Goal: Task Accomplishment & Management: Manage account settings

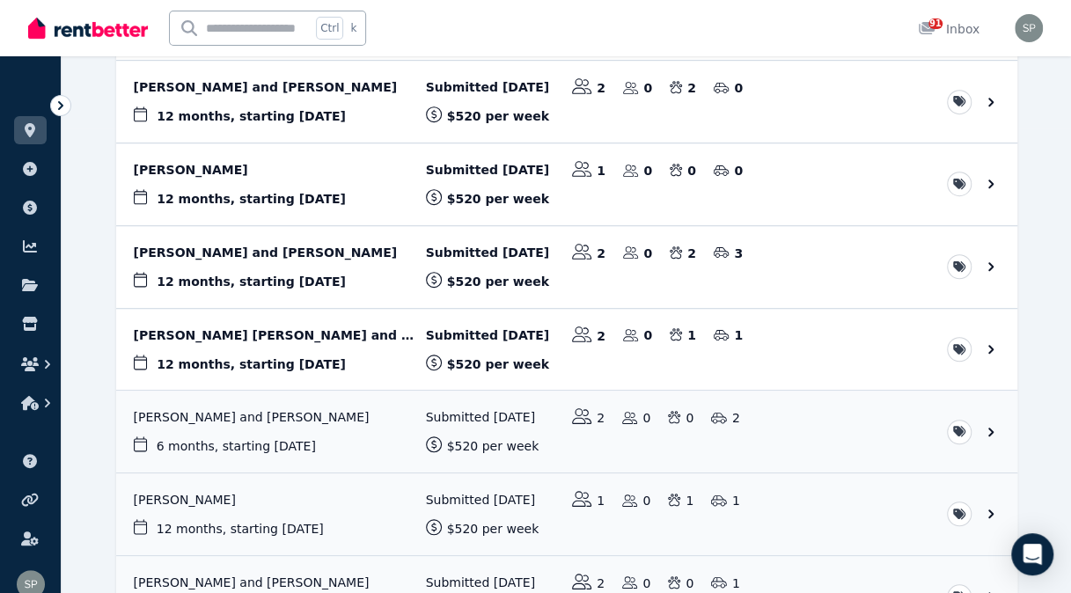
scroll to position [582, 0]
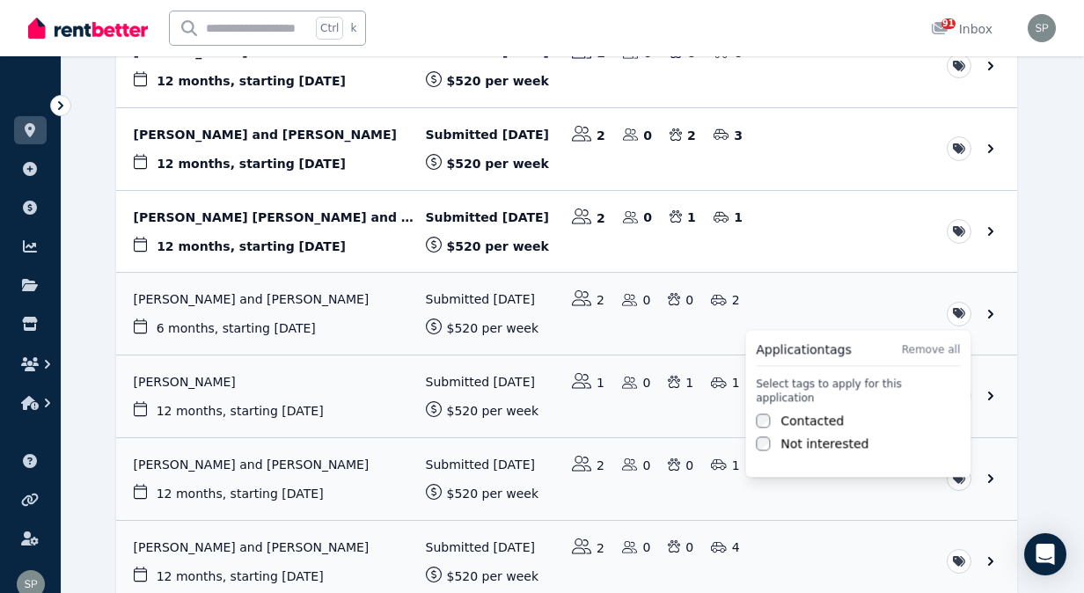
click at [753, 403] on div "Application tags Remove all Select tags to apply for this application Contacted…" at bounding box center [857, 403] width 225 height 147
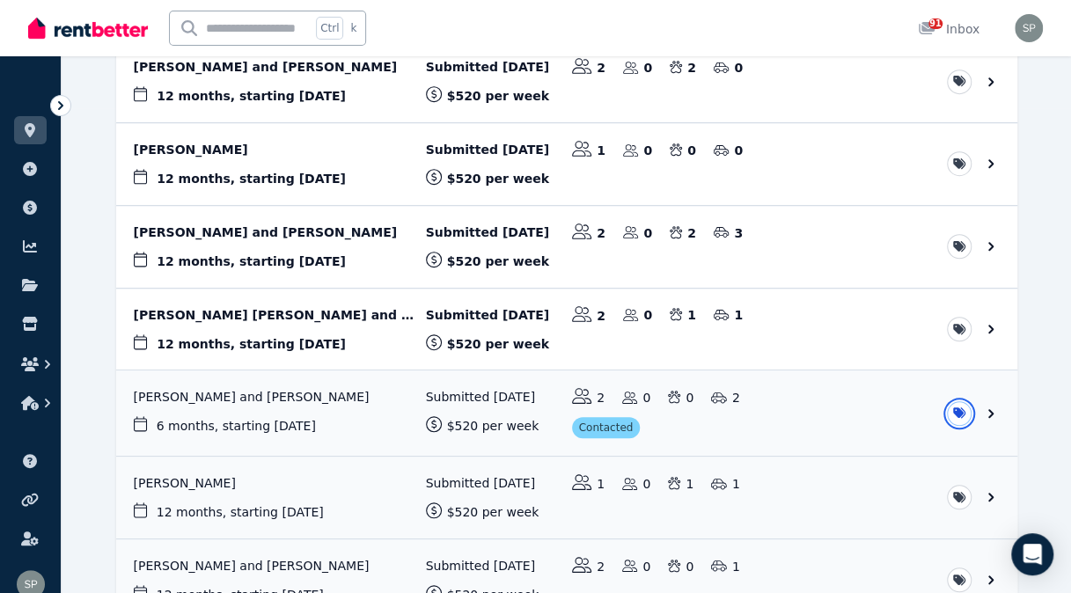
scroll to position [498, 0]
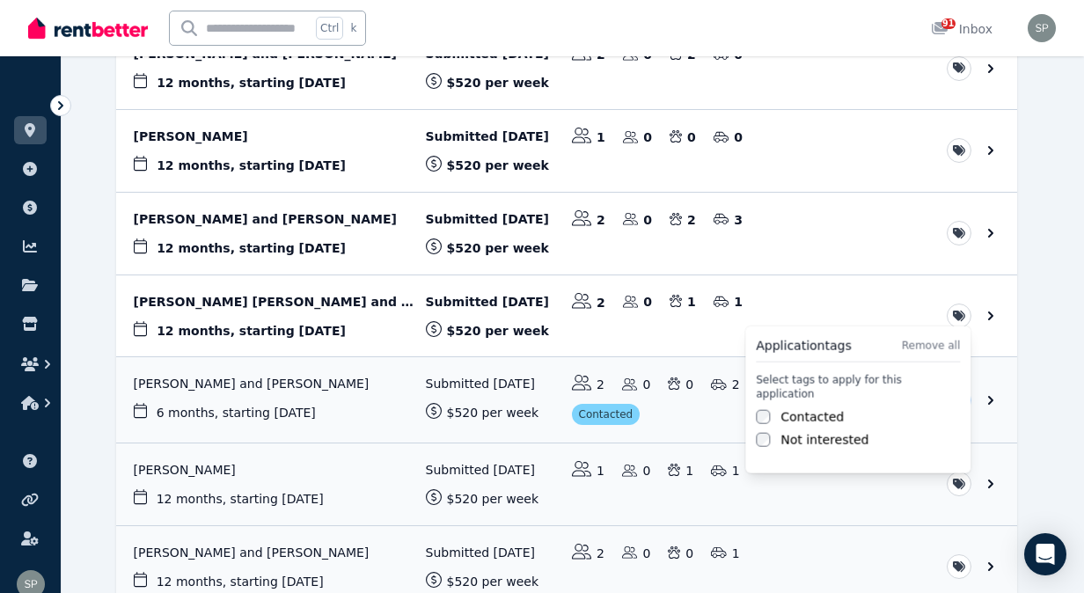
click at [788, 408] on label "Contacted" at bounding box center [811, 417] width 63 height 18
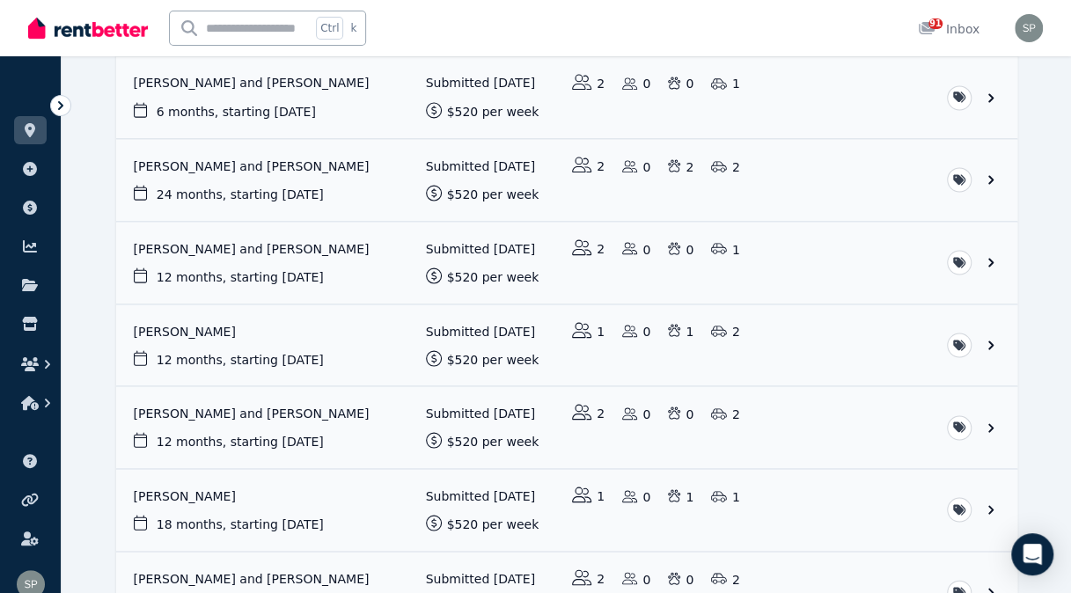
scroll to position [1378, 0]
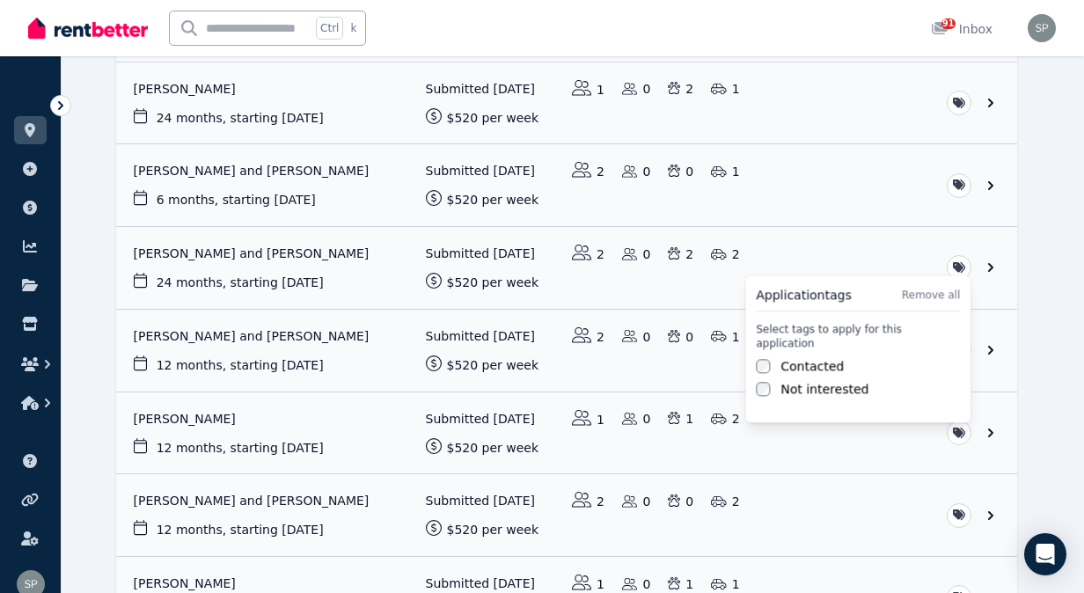
click at [776, 357] on div "Contacted" at bounding box center [858, 366] width 204 height 18
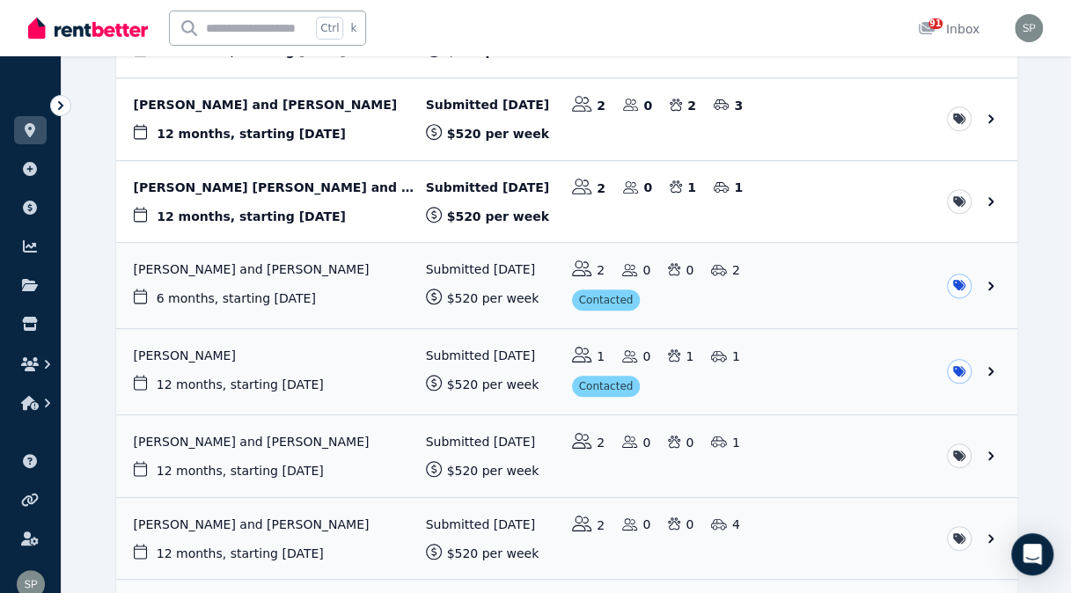
scroll to position [586, 0]
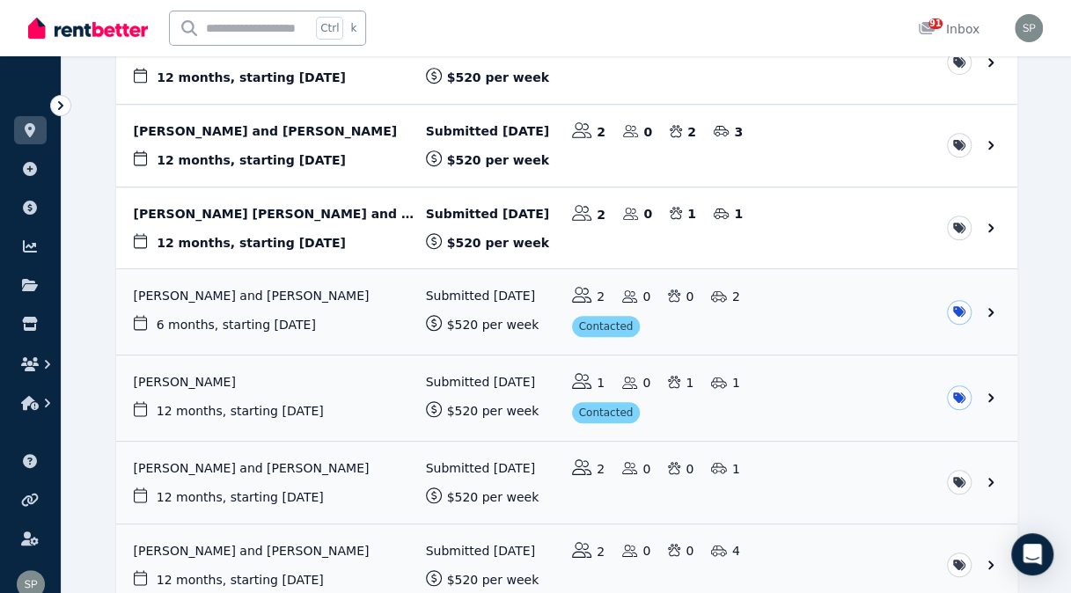
click at [290, 206] on link "View application: Matthew Terre-Blanché and Kayla Terre-Blanché" at bounding box center [566, 228] width 901 height 82
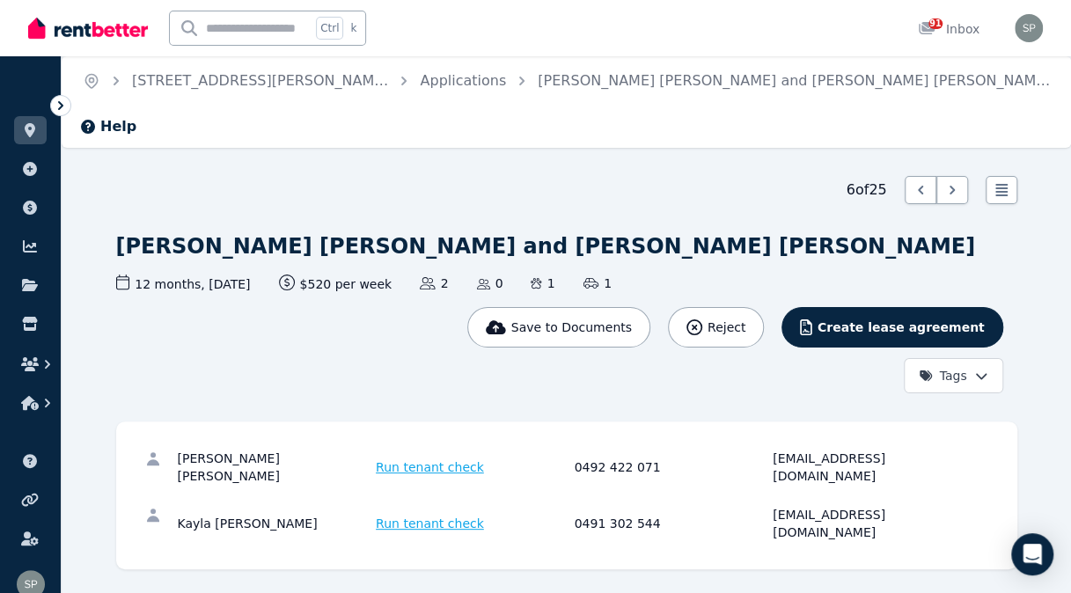
click at [33, 128] on icon at bounding box center [30, 130] width 11 height 14
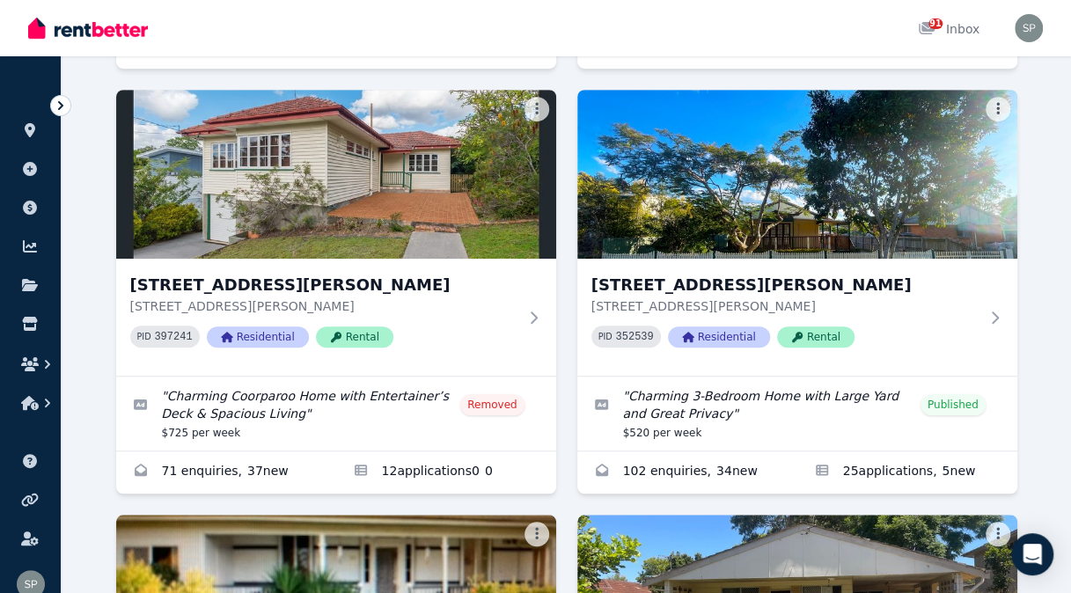
scroll to position [528, 0]
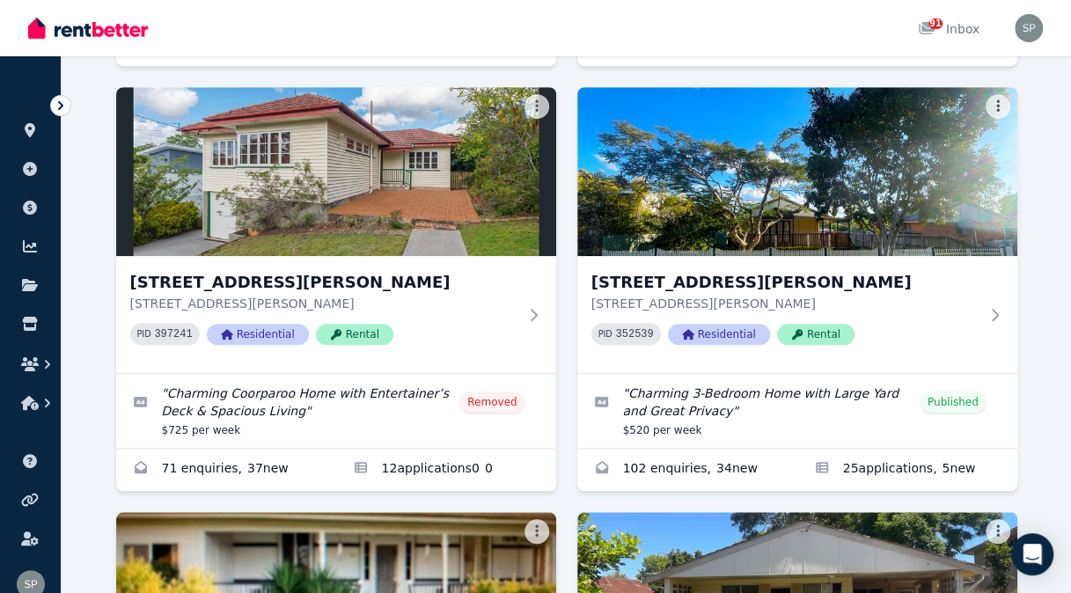
click at [720, 282] on h3 "[STREET_ADDRESS][PERSON_NAME]" at bounding box center [784, 282] width 387 height 25
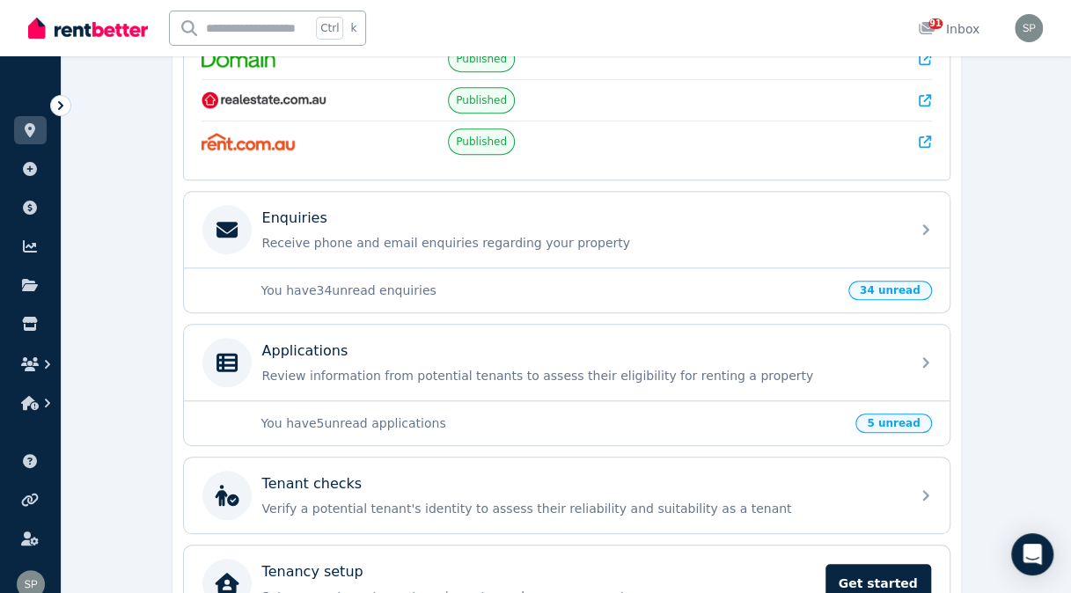
scroll to position [440, 0]
click at [511, 355] on div "Applications Review information from potential tenants to assess their eligibil…" at bounding box center [580, 362] width 637 height 44
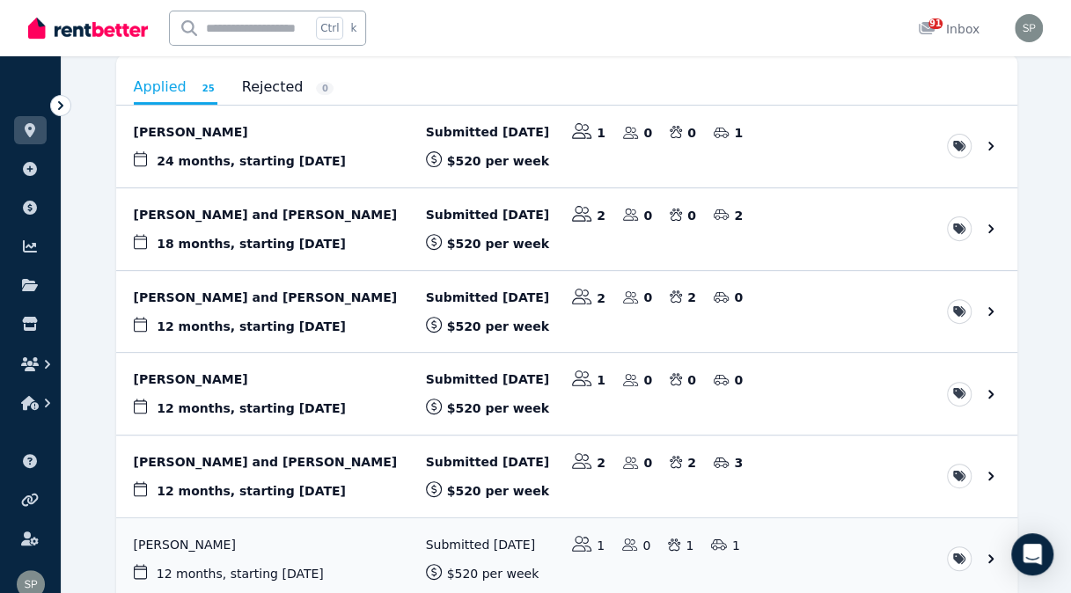
scroll to position [176, 0]
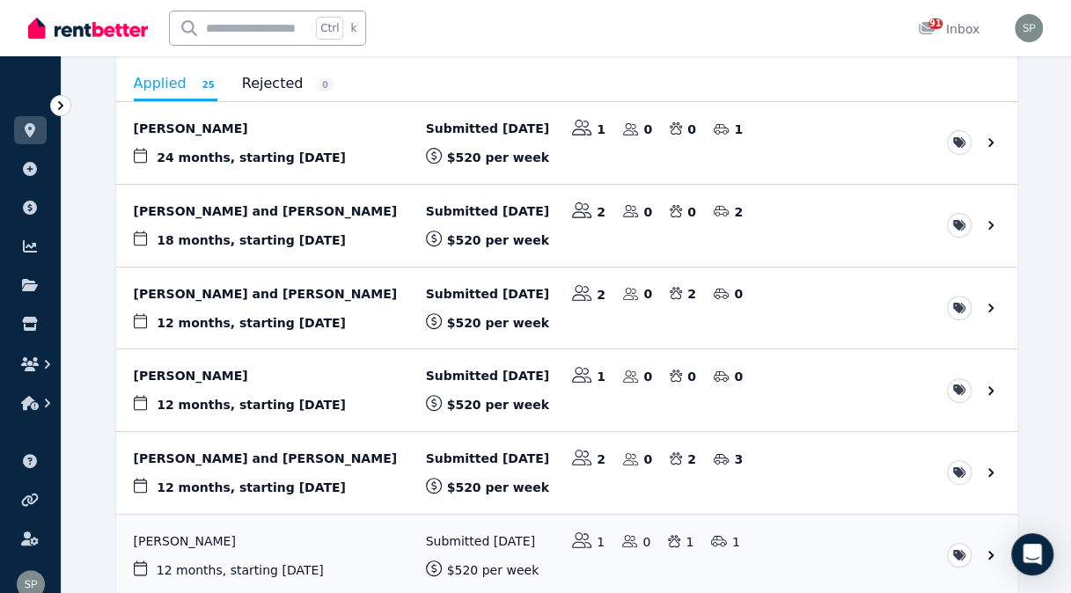
click at [180, 131] on link "View application: Joanne Doyle" at bounding box center [566, 143] width 901 height 82
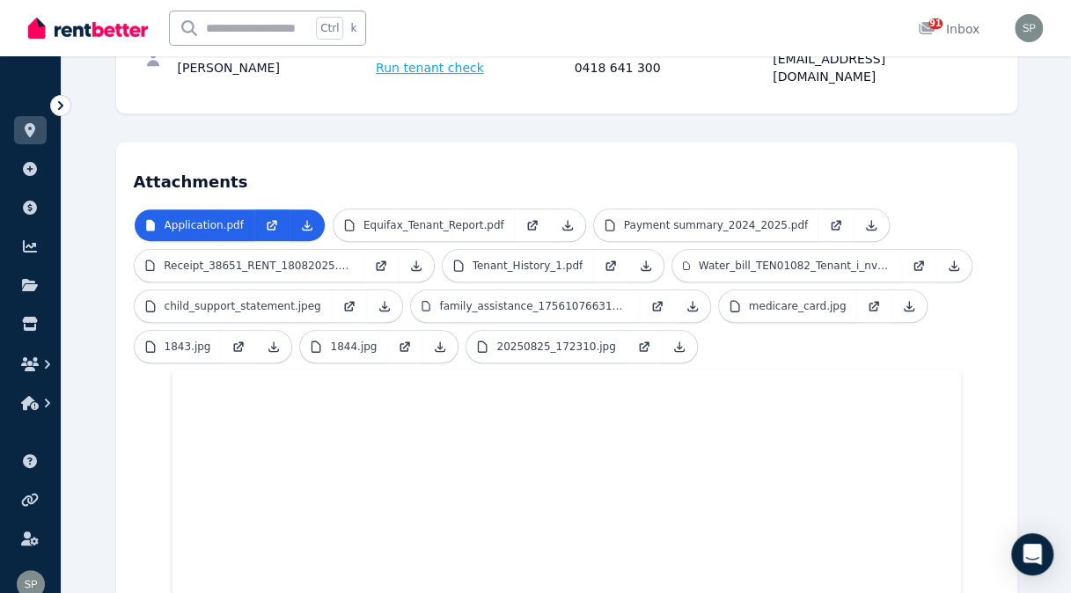
scroll to position [369, 0]
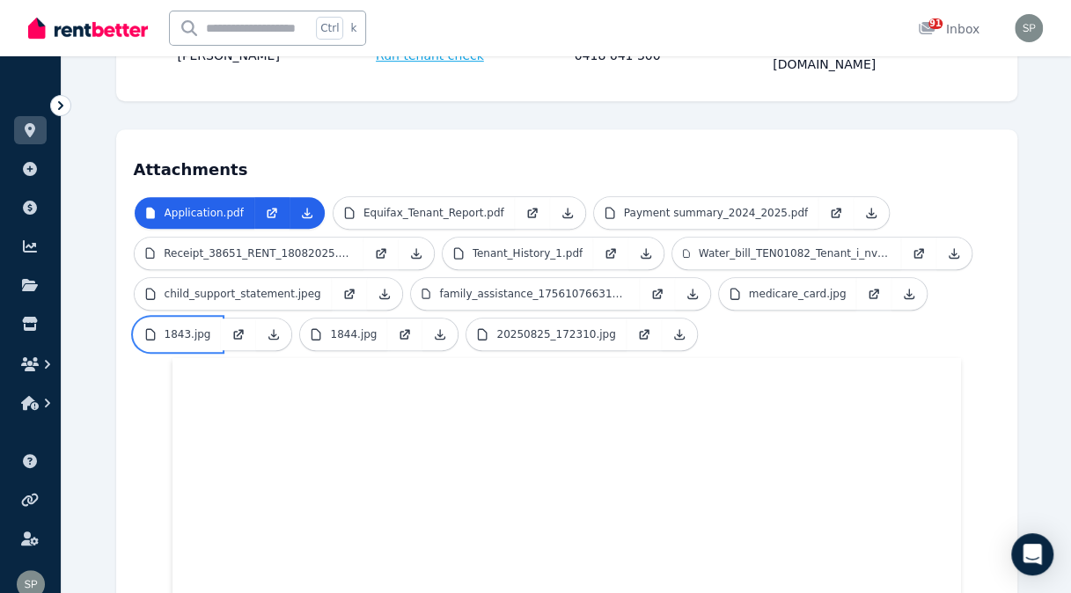
click at [197, 327] on p "1843.jpg" at bounding box center [187, 334] width 47 height 14
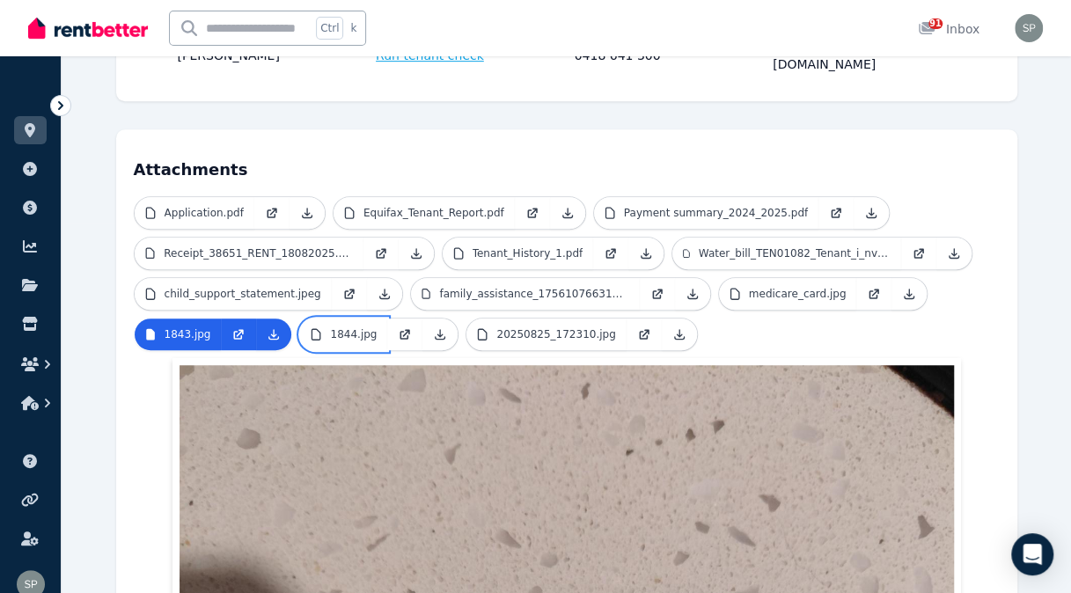
click at [347, 327] on p "1844.jpg" at bounding box center [353, 334] width 47 height 14
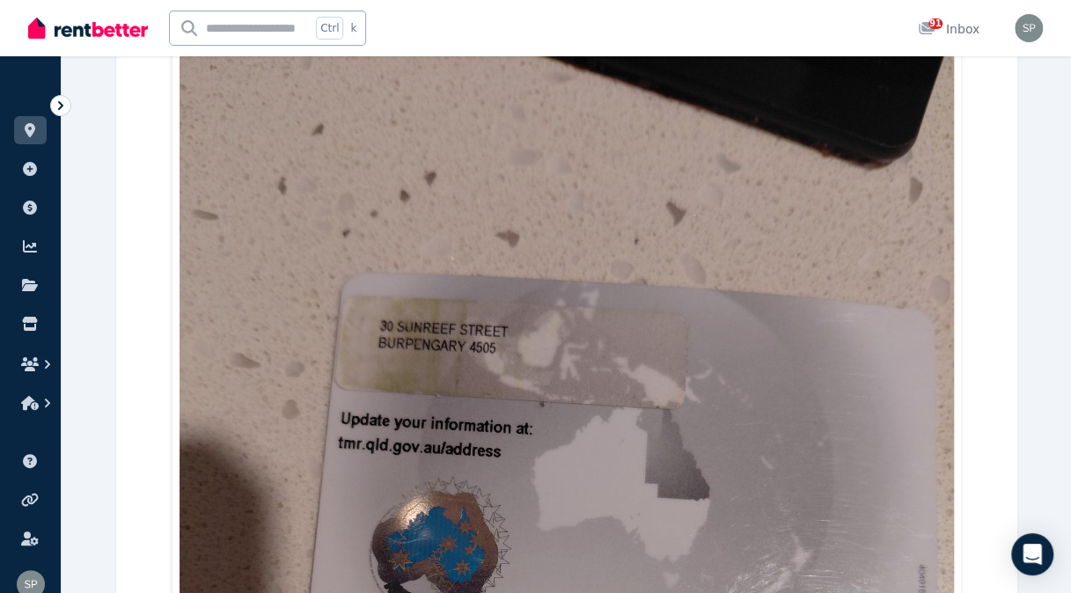
scroll to position [457, 0]
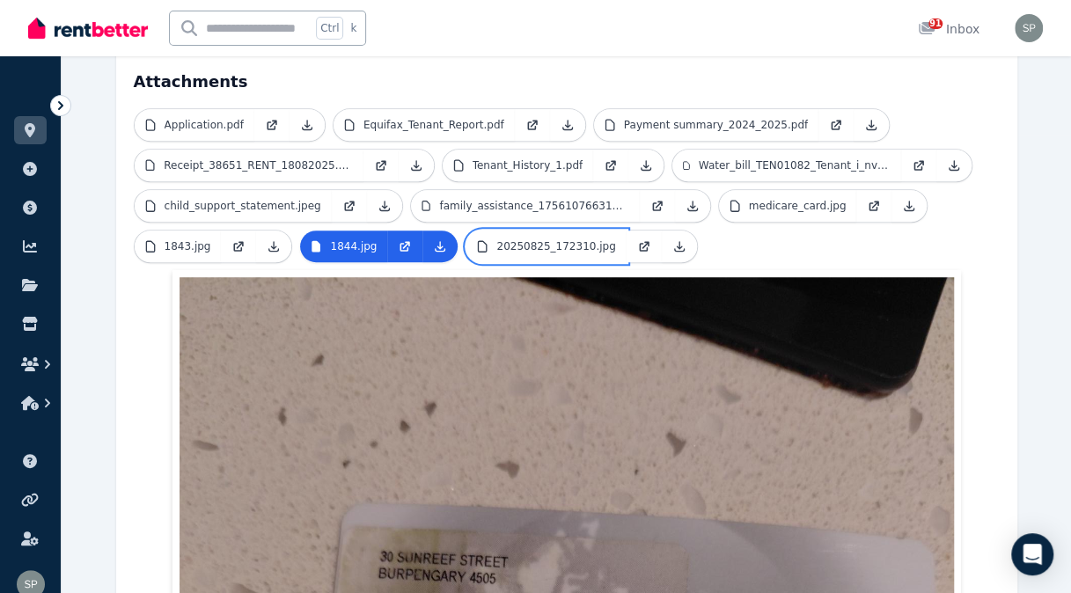
click at [521, 239] on p "20250825_172310.jpg" at bounding box center [555, 246] width 119 height 14
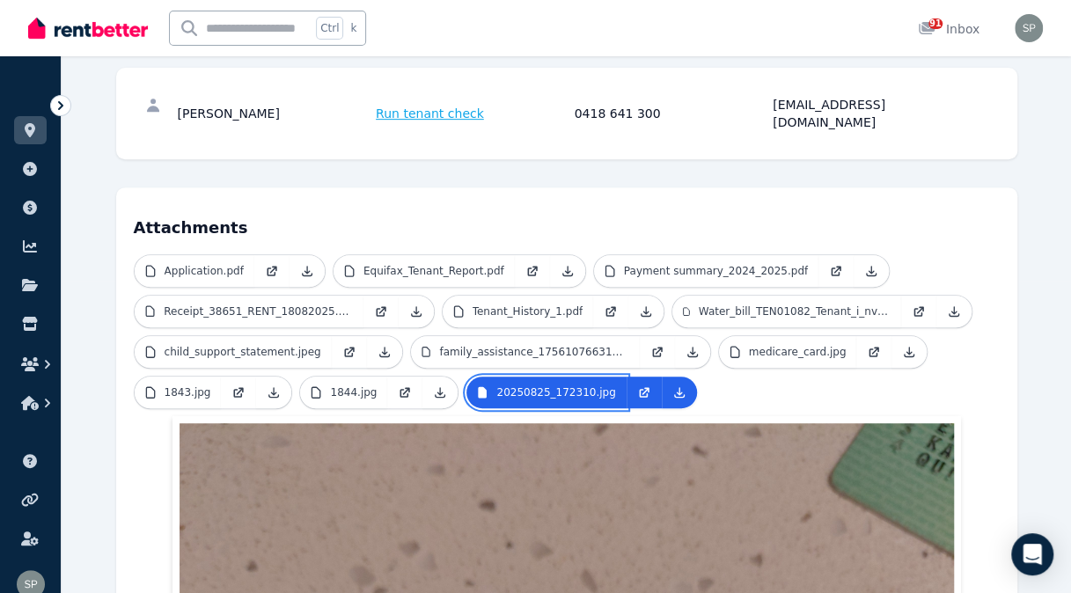
scroll to position [281, 0]
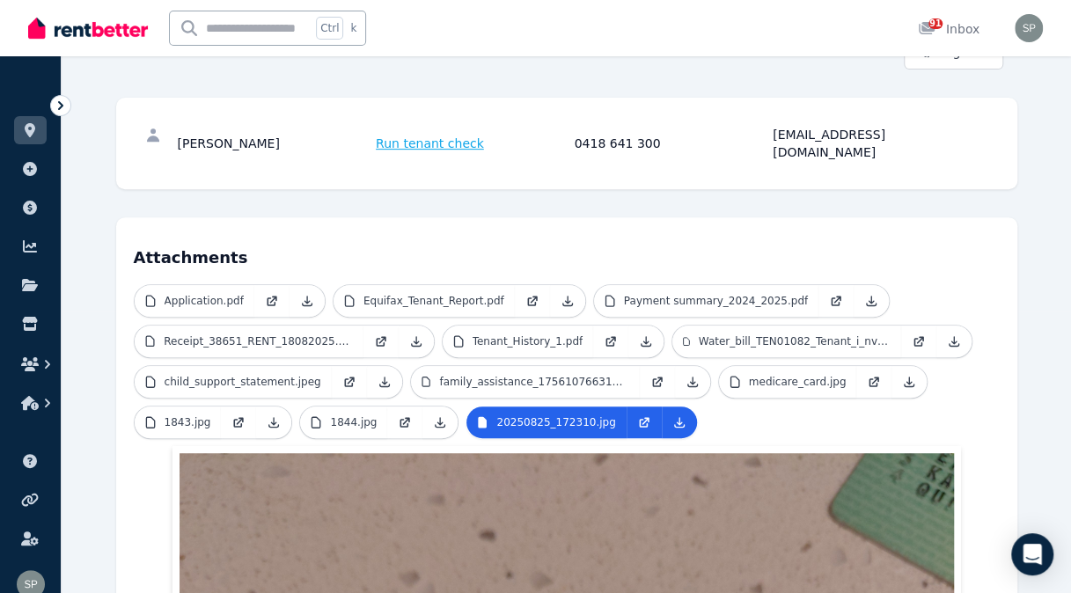
click at [32, 133] on icon at bounding box center [30, 130] width 11 height 14
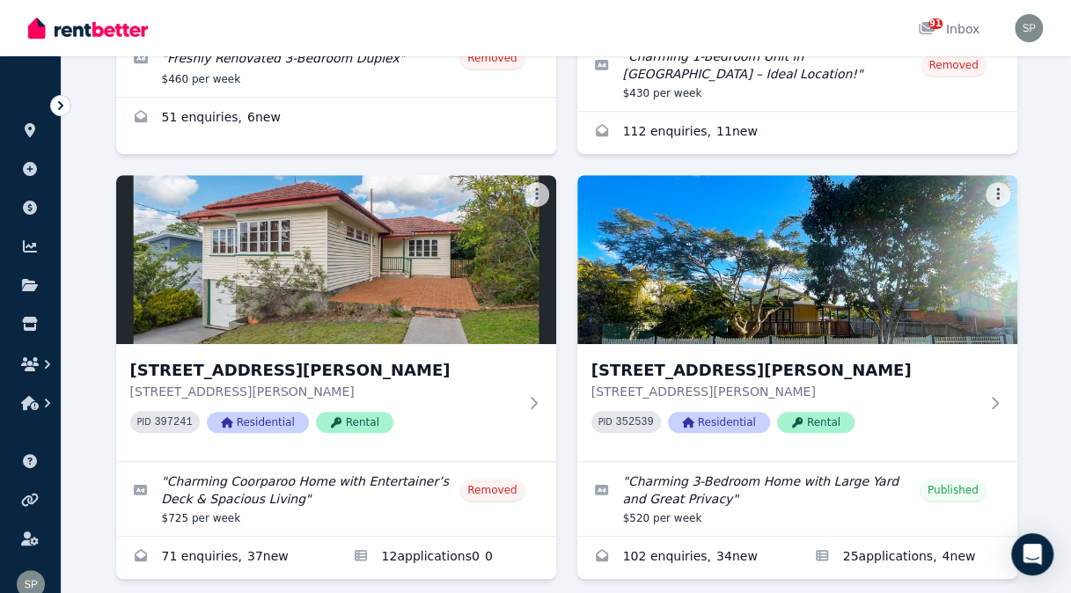
scroll to position [528, 0]
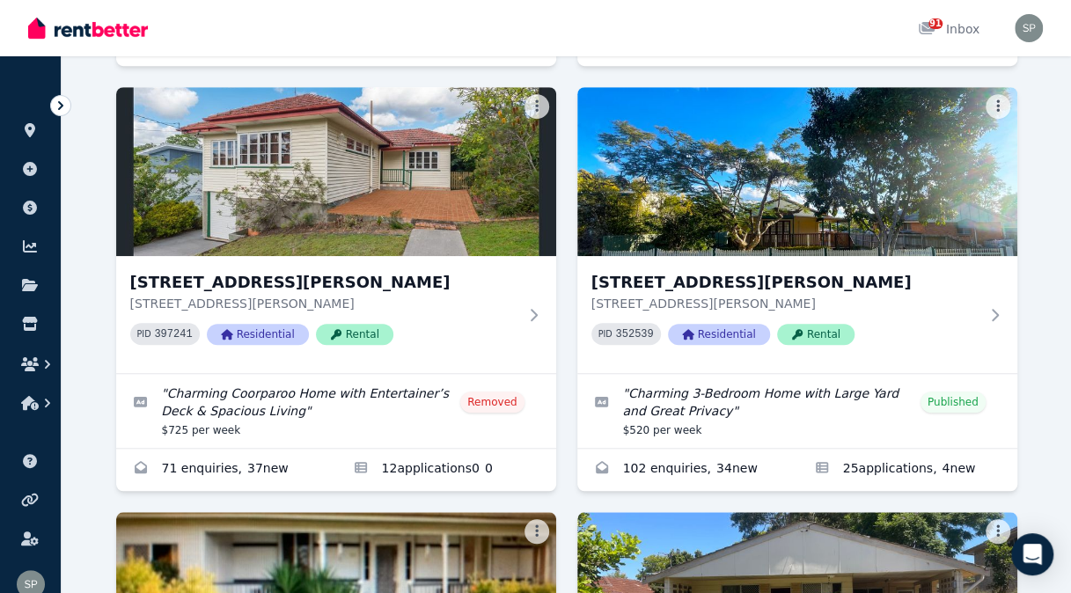
click at [673, 271] on h3 "[STREET_ADDRESS][PERSON_NAME]" at bounding box center [784, 282] width 387 height 25
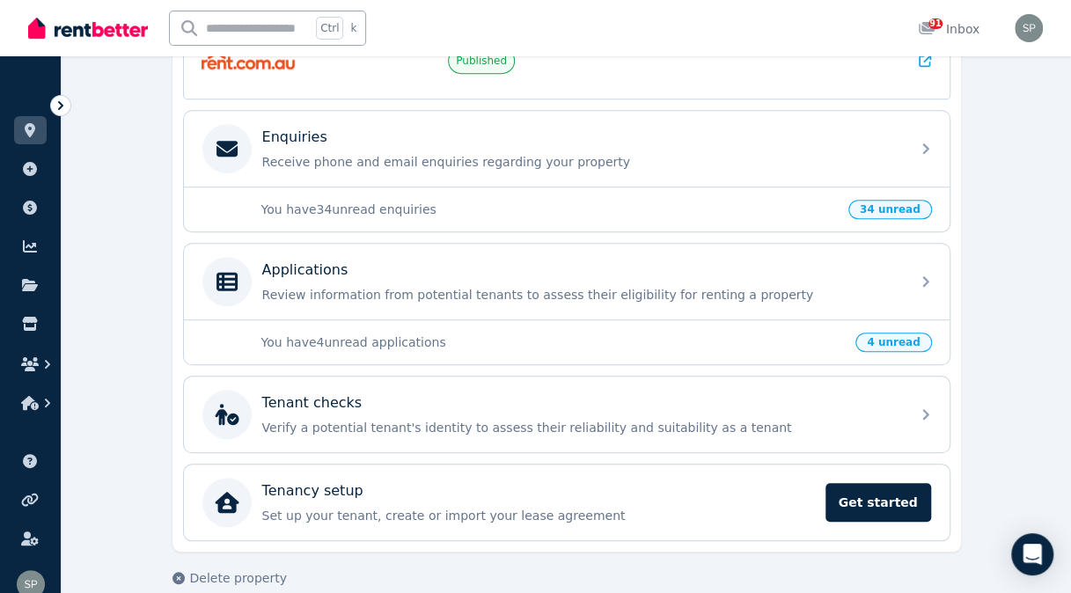
scroll to position [528, 0]
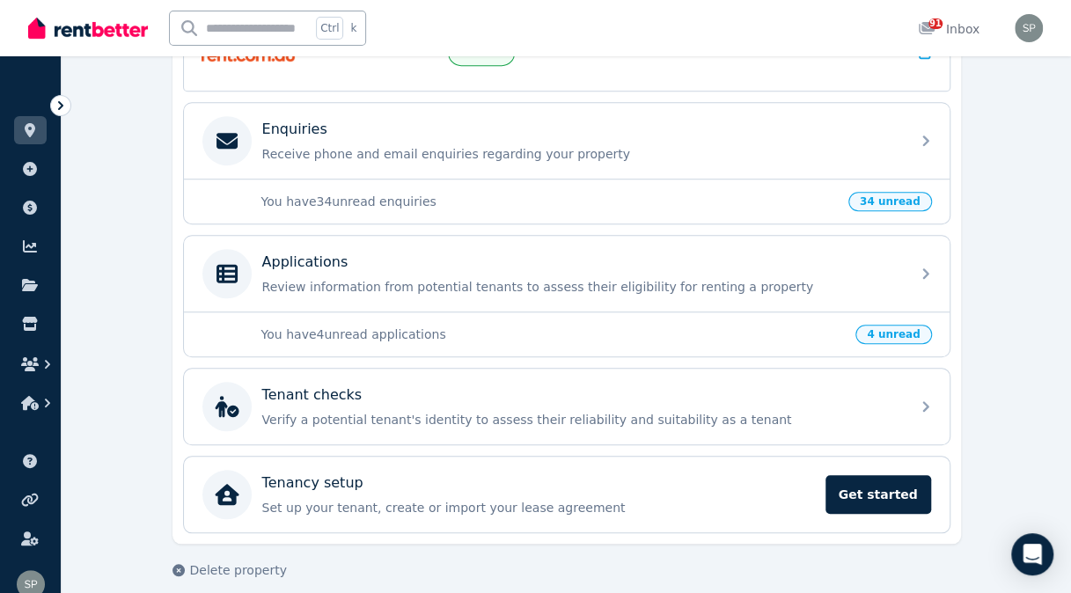
click at [549, 252] on div "Applications" at bounding box center [580, 262] width 637 height 21
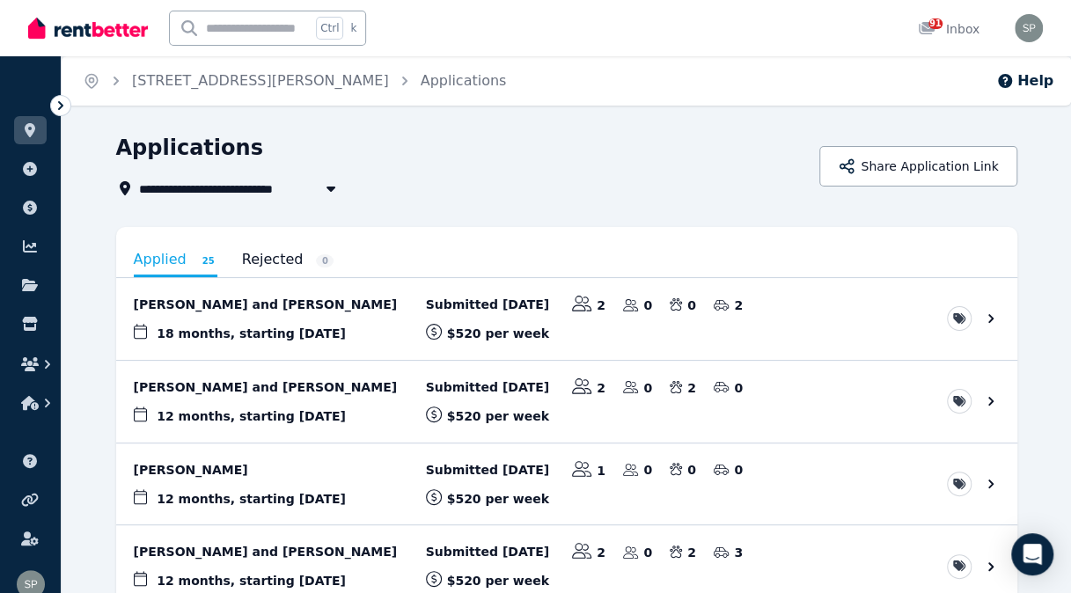
click at [315, 306] on link "View application: Rubie Redfern and Juliana Redfern" at bounding box center [566, 319] width 901 height 82
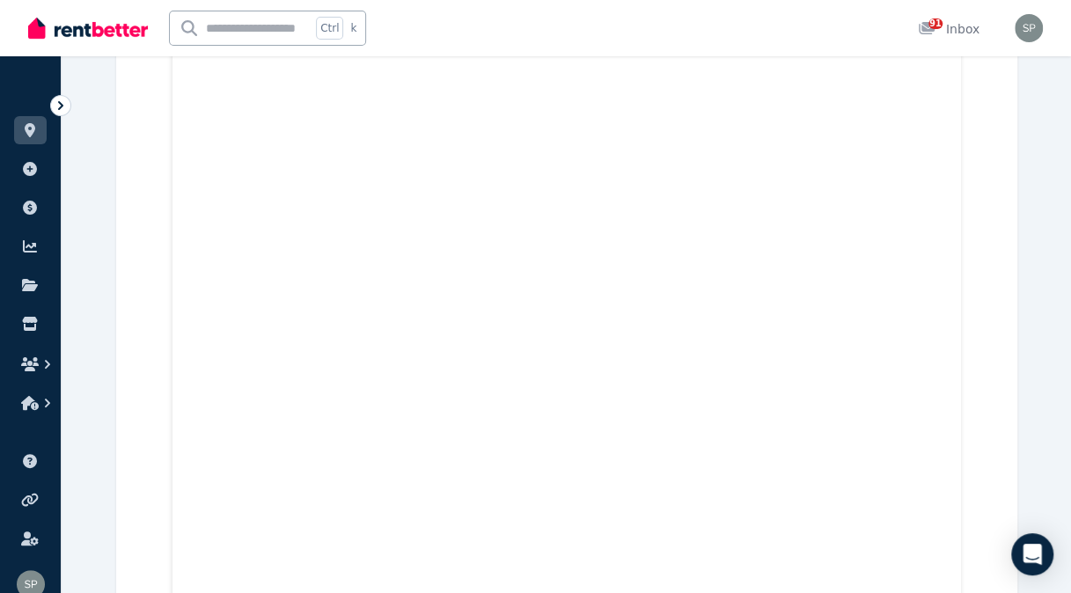
scroll to position [6510, 0]
click at [17, 135] on link at bounding box center [30, 130] width 33 height 28
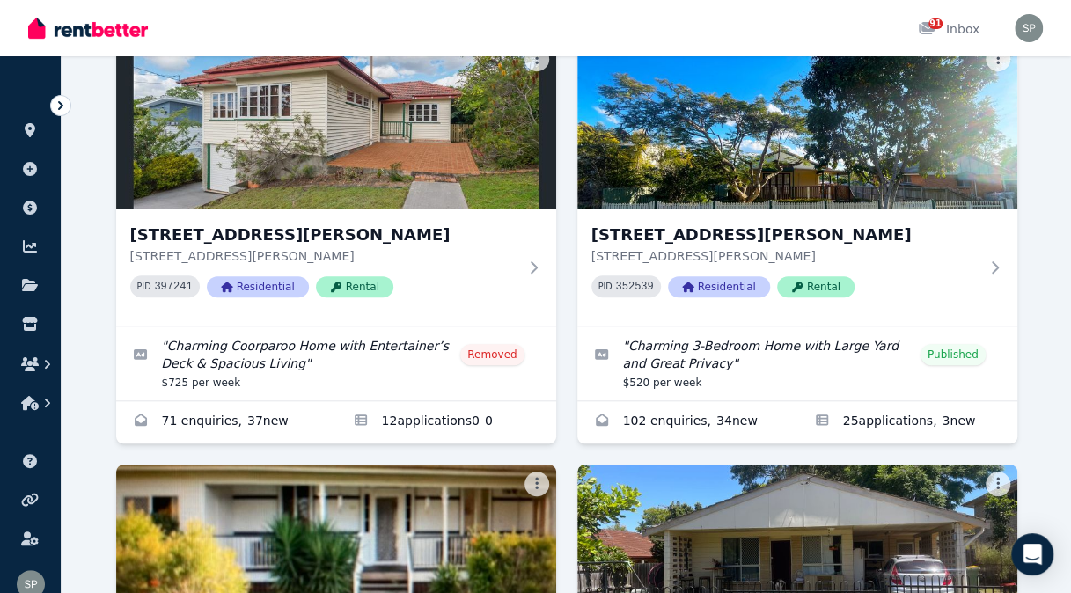
scroll to position [616, 0]
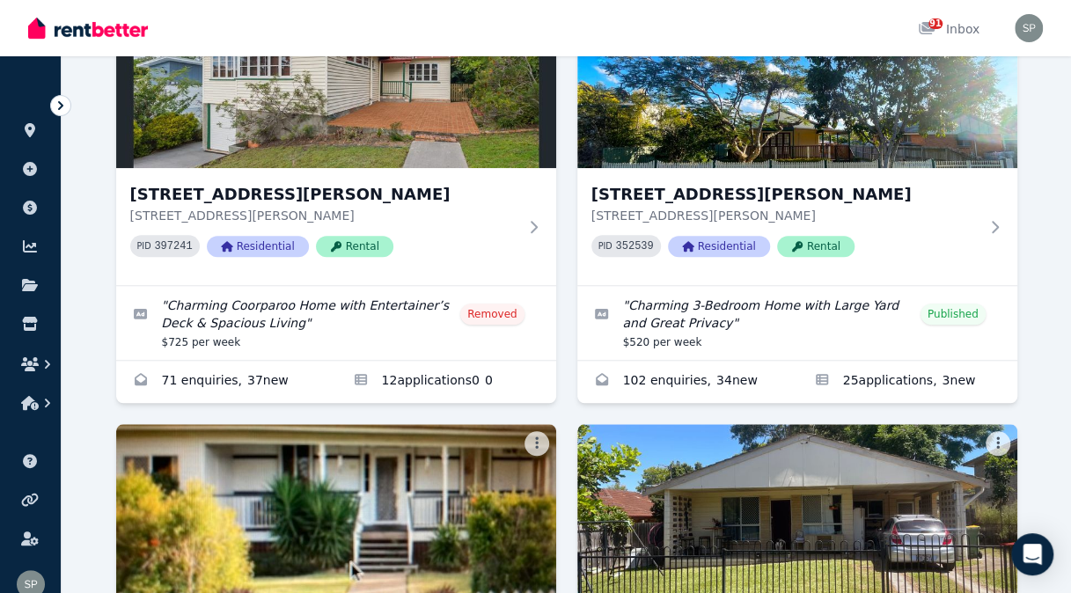
click at [678, 191] on h3 "[STREET_ADDRESS][PERSON_NAME]" at bounding box center [784, 194] width 387 height 25
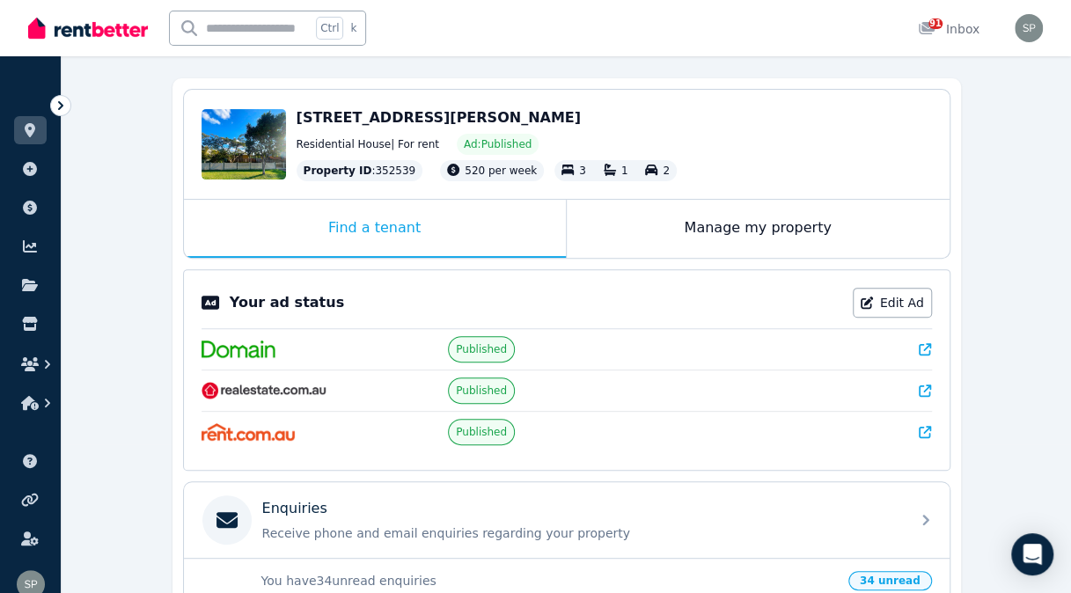
scroll to position [440, 0]
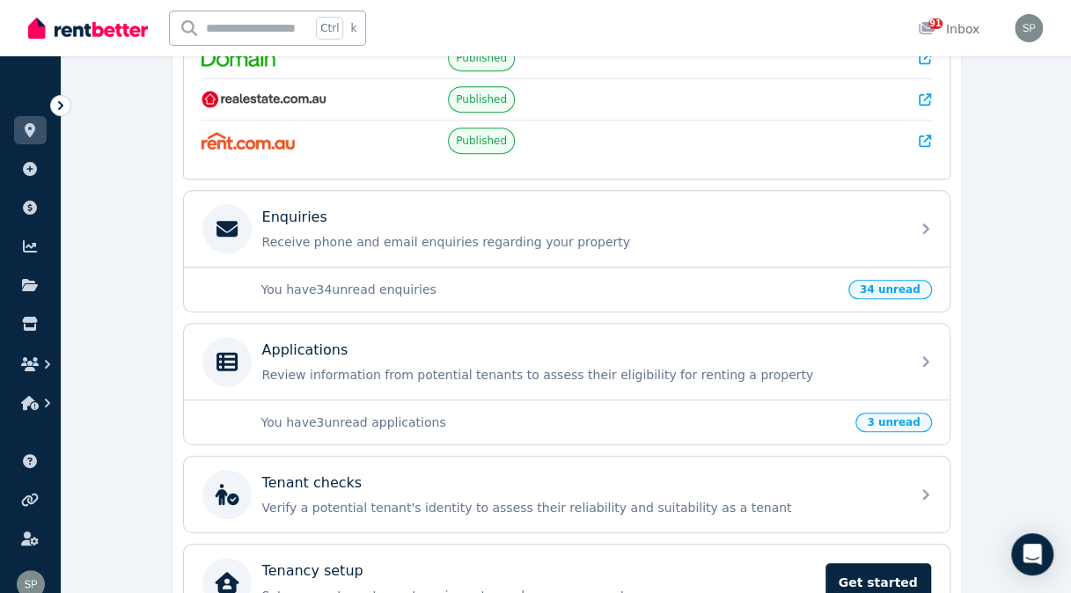
click at [559, 366] on p "Review information from potential tenants to assess their eligibility for renti…" at bounding box center [580, 375] width 637 height 18
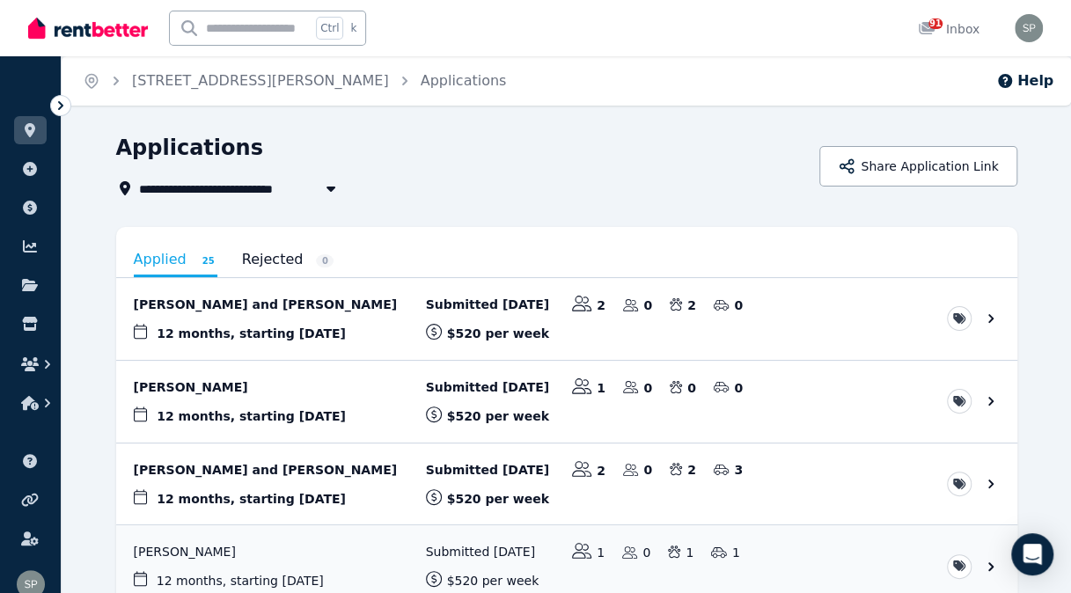
click at [239, 302] on link "View application: May Jeffery and Rian Lee" at bounding box center [566, 319] width 901 height 82
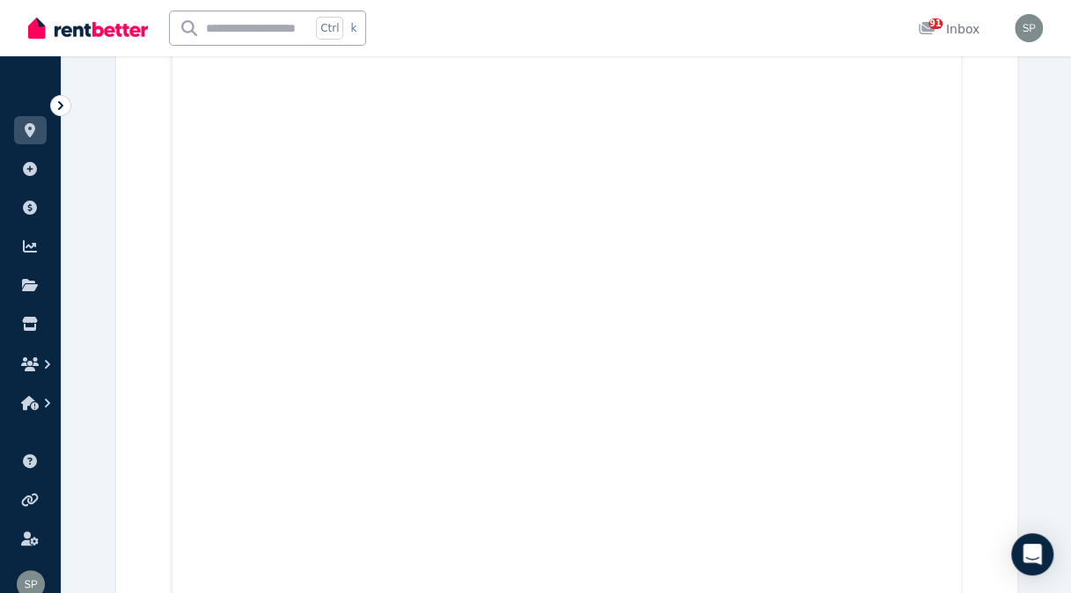
scroll to position [21305, 0]
click at [30, 124] on icon at bounding box center [30, 130] width 11 height 14
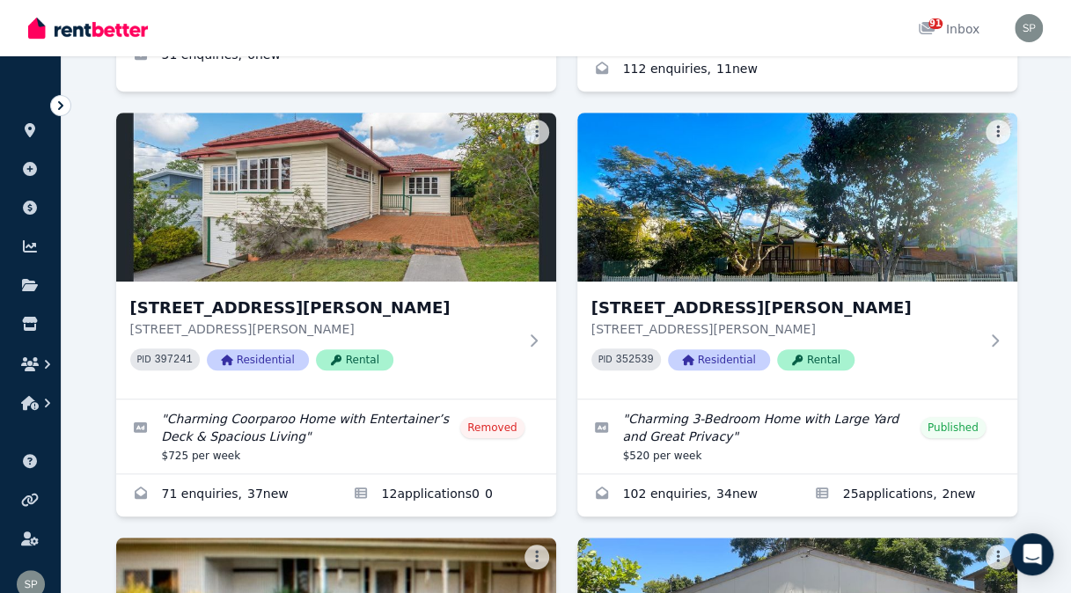
scroll to position [528, 0]
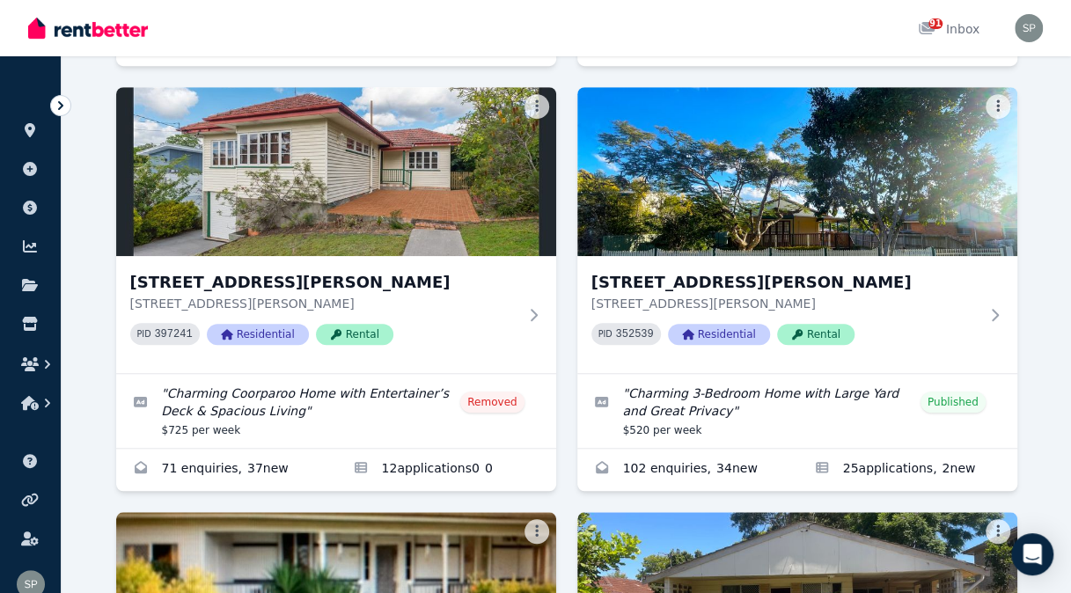
click at [795, 280] on h3 "[STREET_ADDRESS][PERSON_NAME]" at bounding box center [784, 282] width 387 height 25
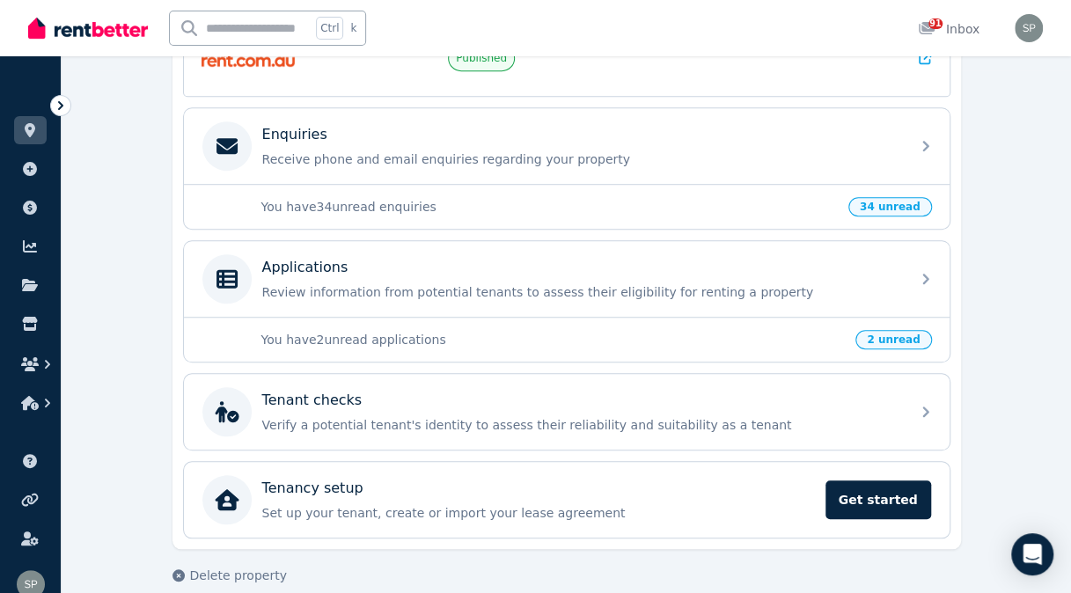
scroll to position [534, 0]
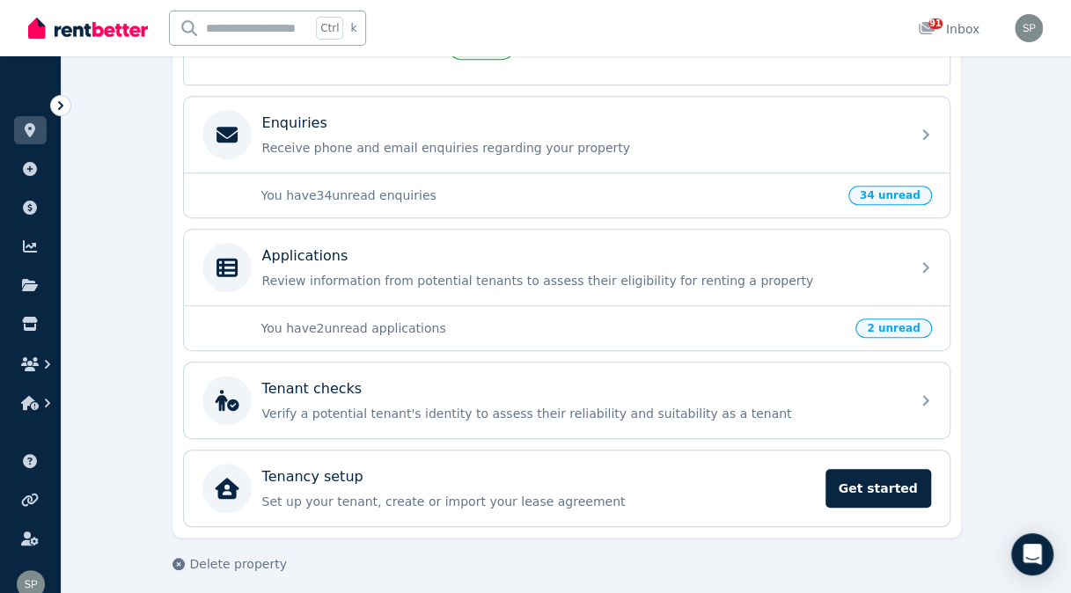
click at [507, 250] on div "Applications" at bounding box center [580, 255] width 637 height 21
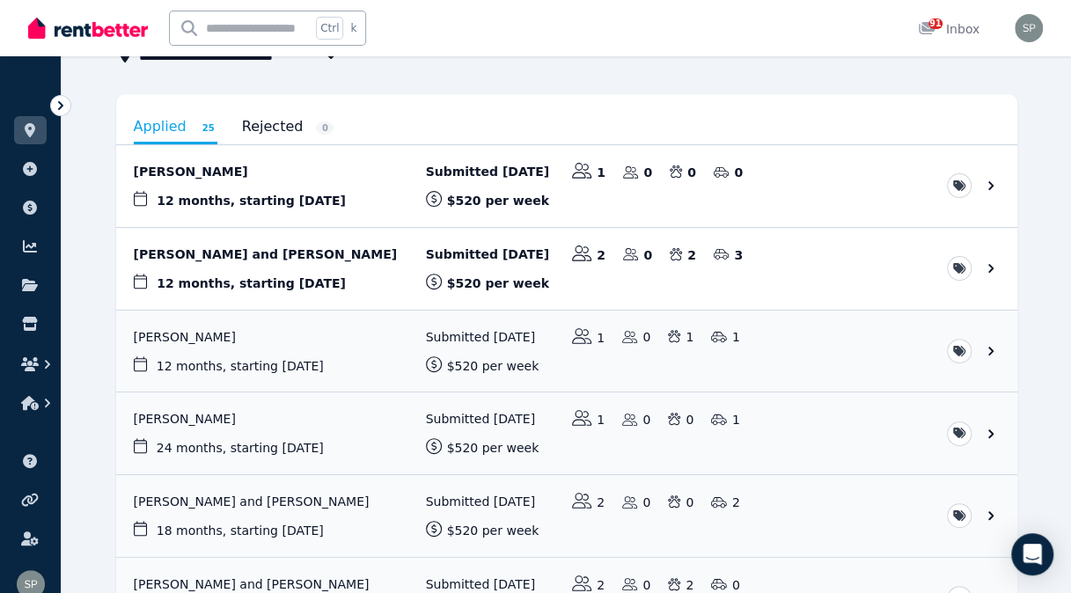
scroll to position [176, 0]
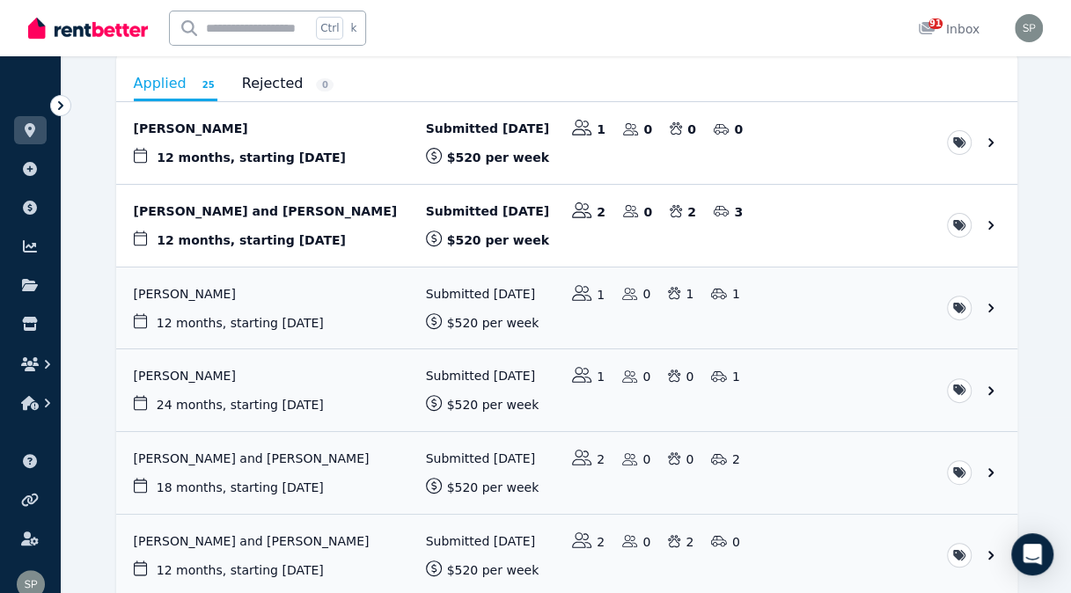
click at [183, 125] on link "View application: Eroni Naileu" at bounding box center [566, 143] width 901 height 82
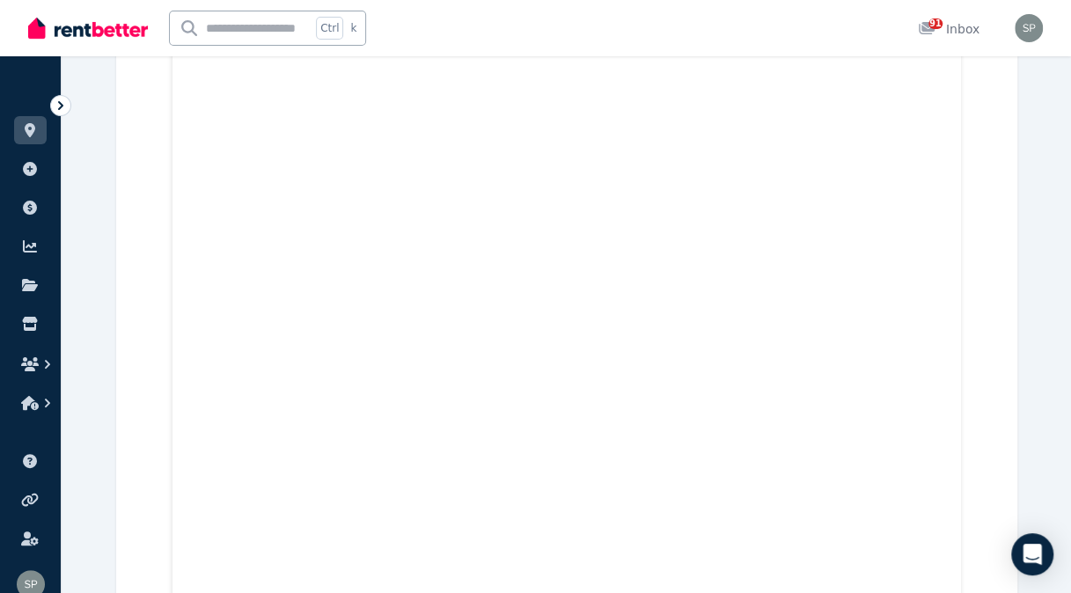
scroll to position [7477, 0]
click at [37, 125] on icon at bounding box center [30, 130] width 18 height 14
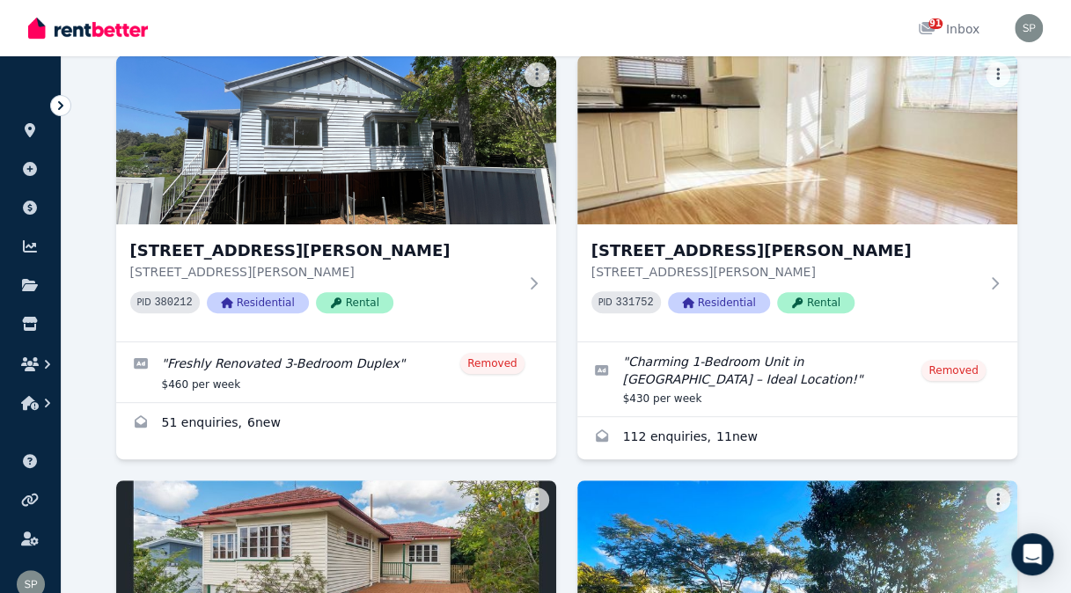
scroll to position [440, 0]
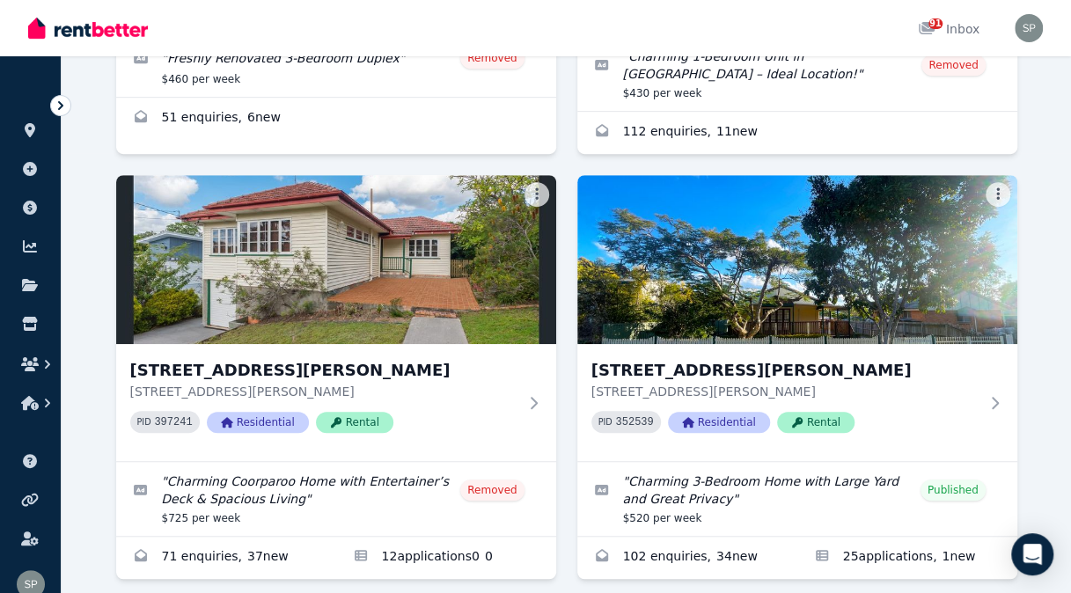
click at [692, 371] on h3 "[STREET_ADDRESS][PERSON_NAME]" at bounding box center [784, 370] width 387 height 25
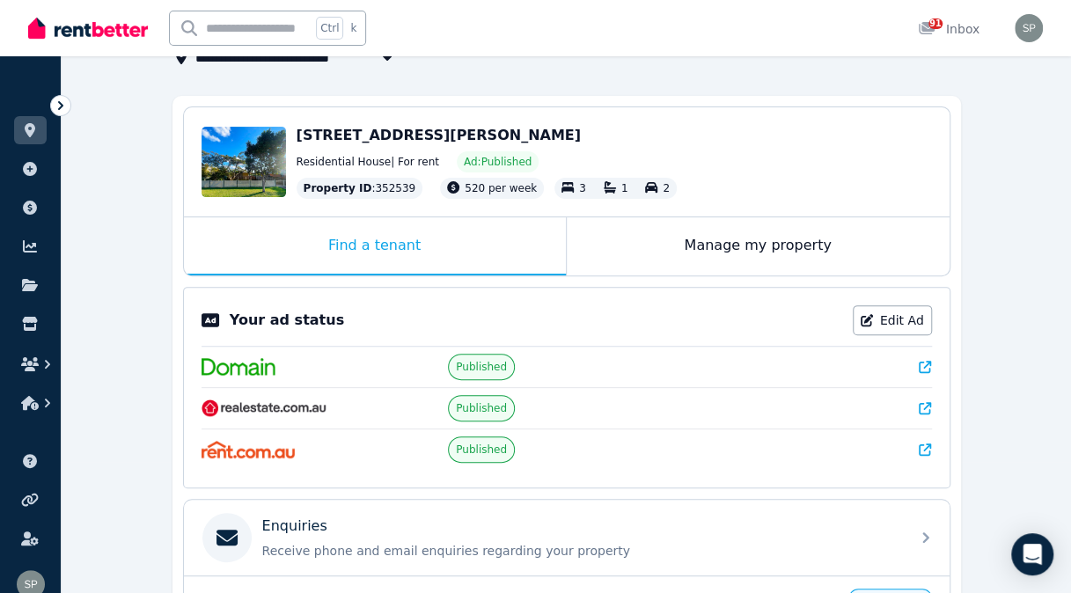
scroll to position [440, 0]
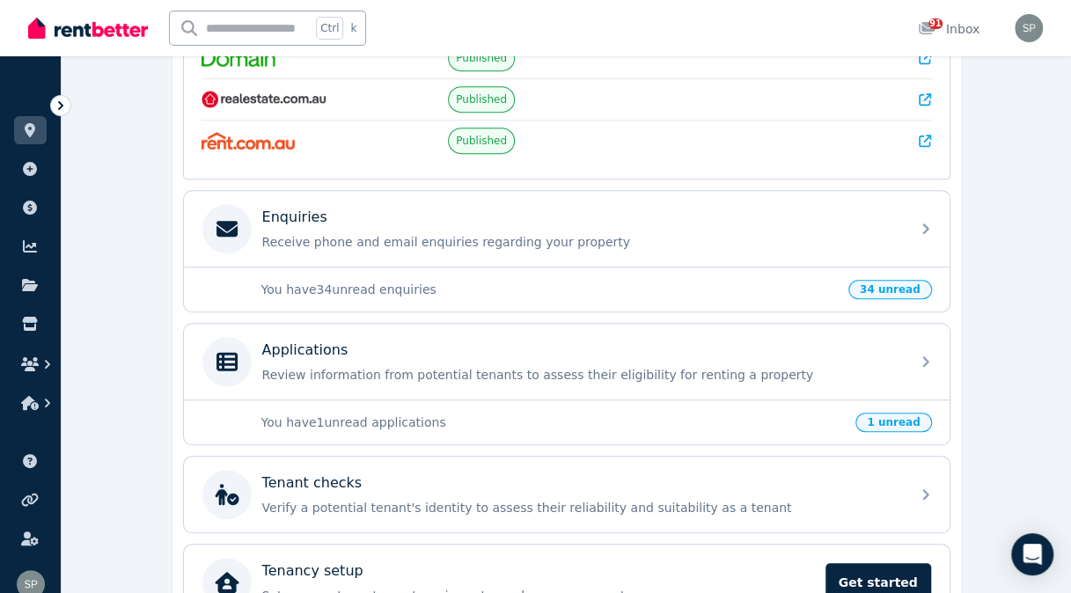
click at [477, 366] on p "Review information from potential tenants to assess their eligibility for renti…" at bounding box center [580, 375] width 637 height 18
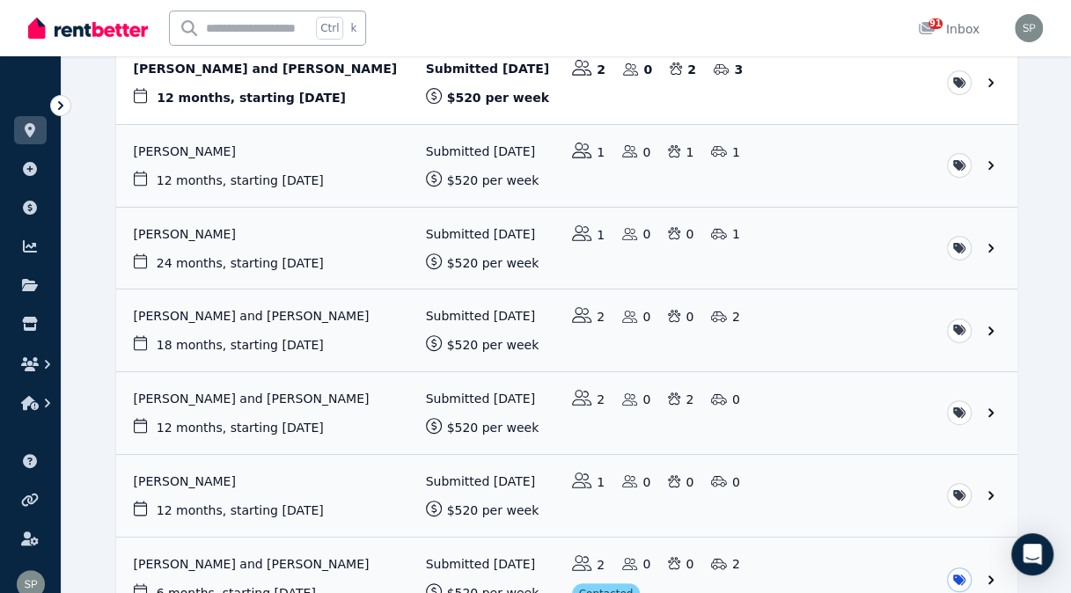
scroll to position [264, 0]
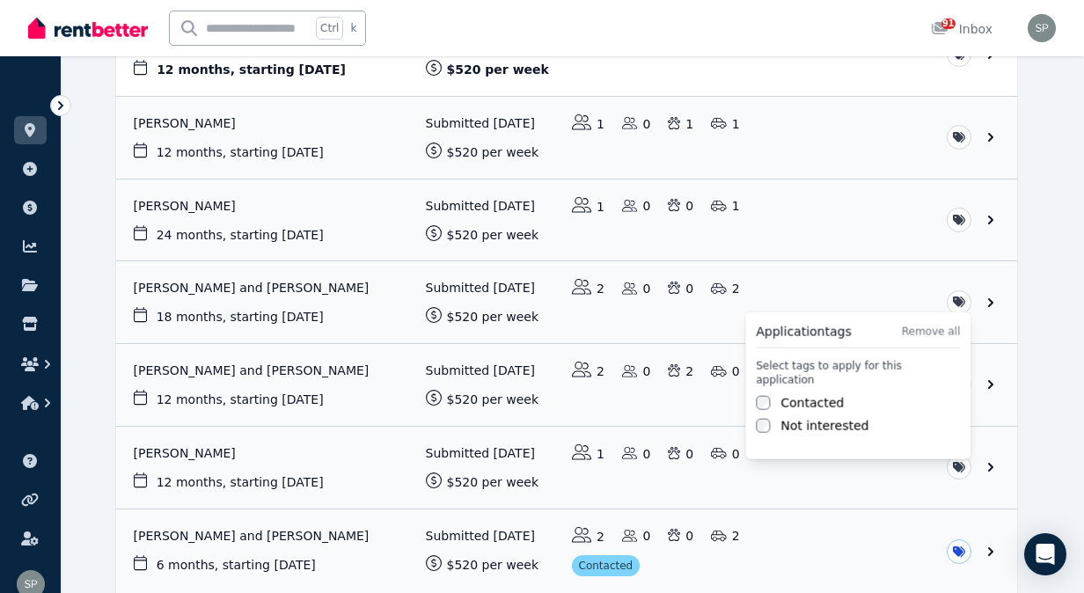
click at [957, 329] on html "**********" at bounding box center [542, 32] width 1084 height 593
click at [796, 394] on label "Contacted" at bounding box center [811, 403] width 63 height 18
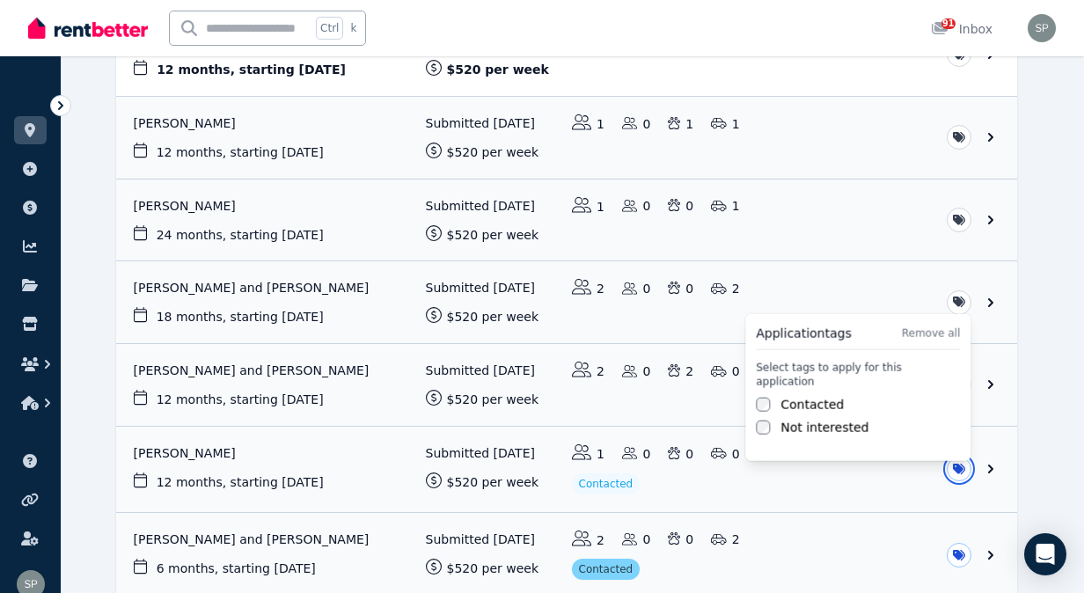
click at [1071, 245] on html "**********" at bounding box center [542, 32] width 1084 height 593
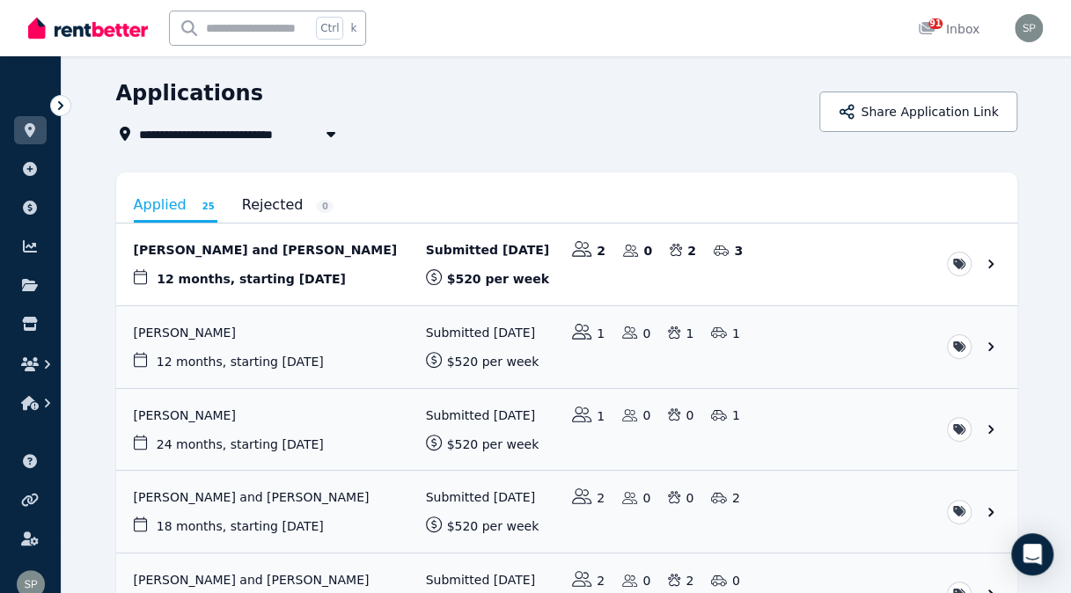
scroll to position [0, 0]
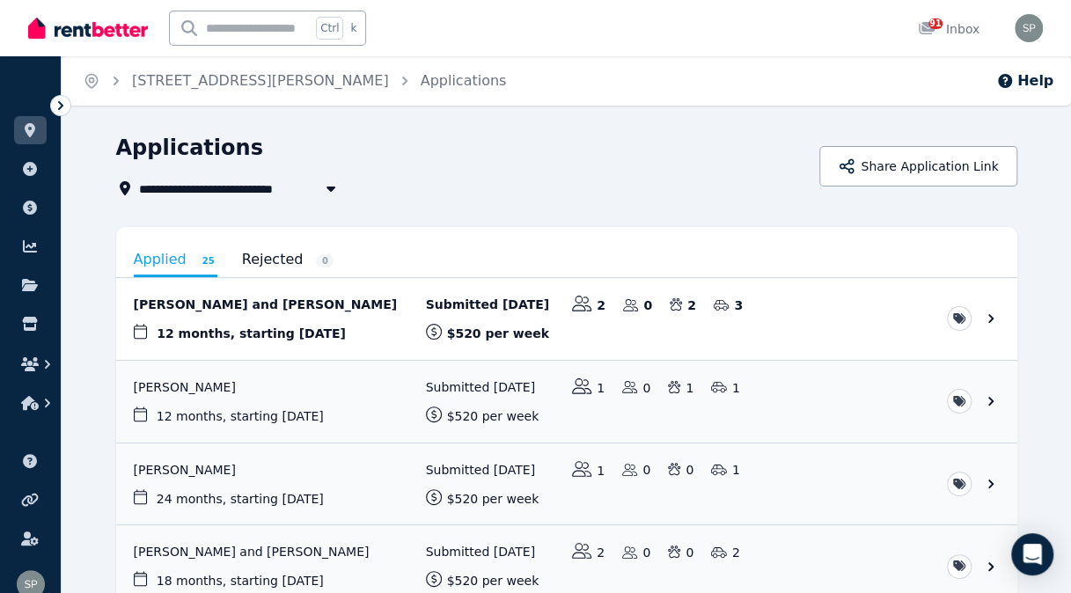
click at [220, 303] on link "View application: Dylan Campbell and Nikola Bygrave" at bounding box center [566, 319] width 901 height 82
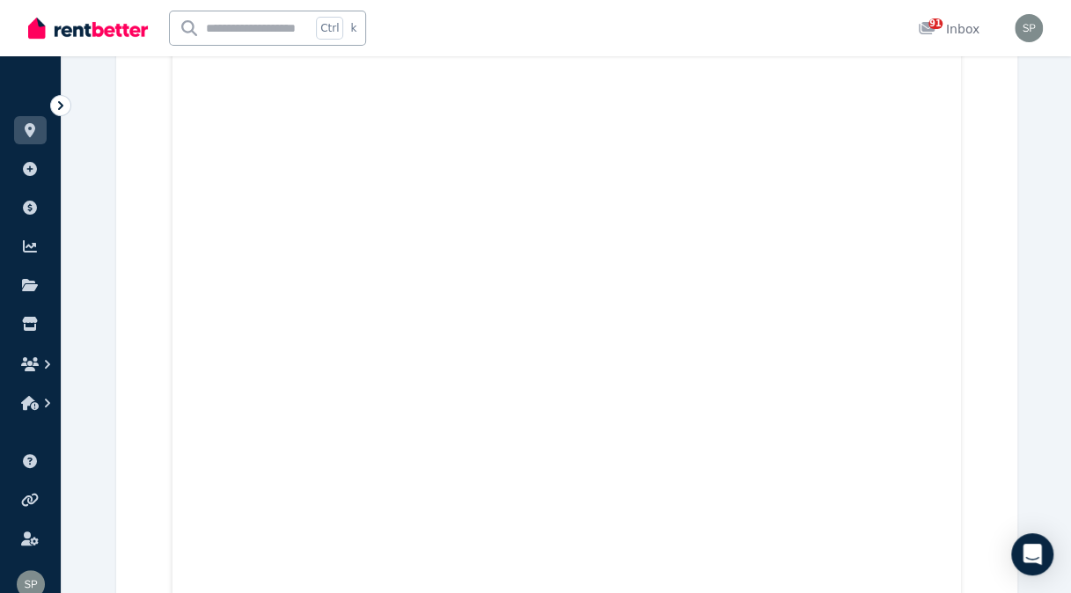
scroll to position [1583, 0]
click at [28, 132] on icon at bounding box center [30, 130] width 11 height 14
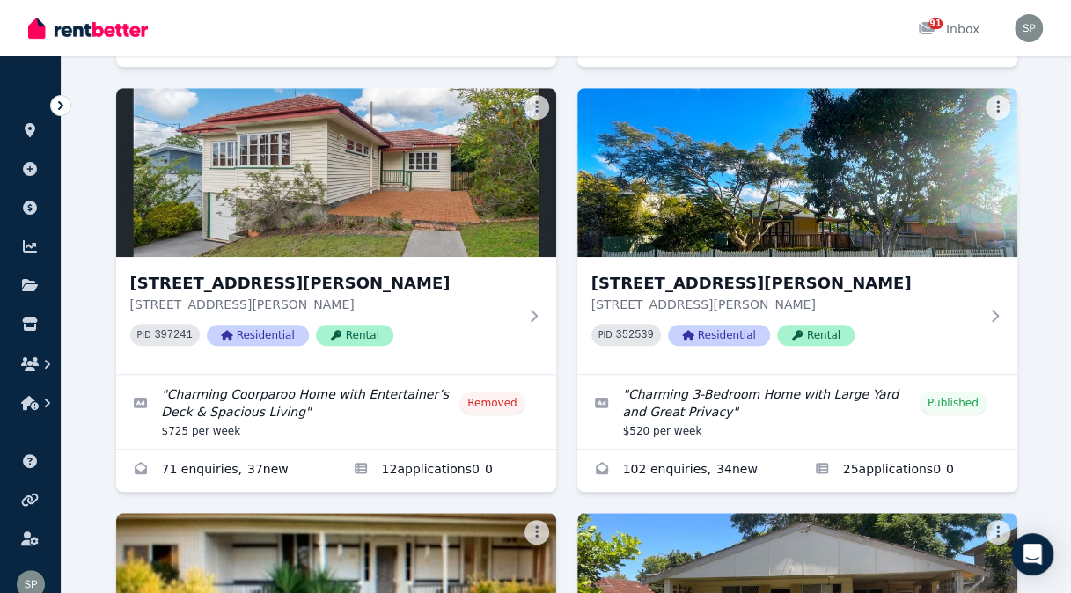
scroll to position [528, 0]
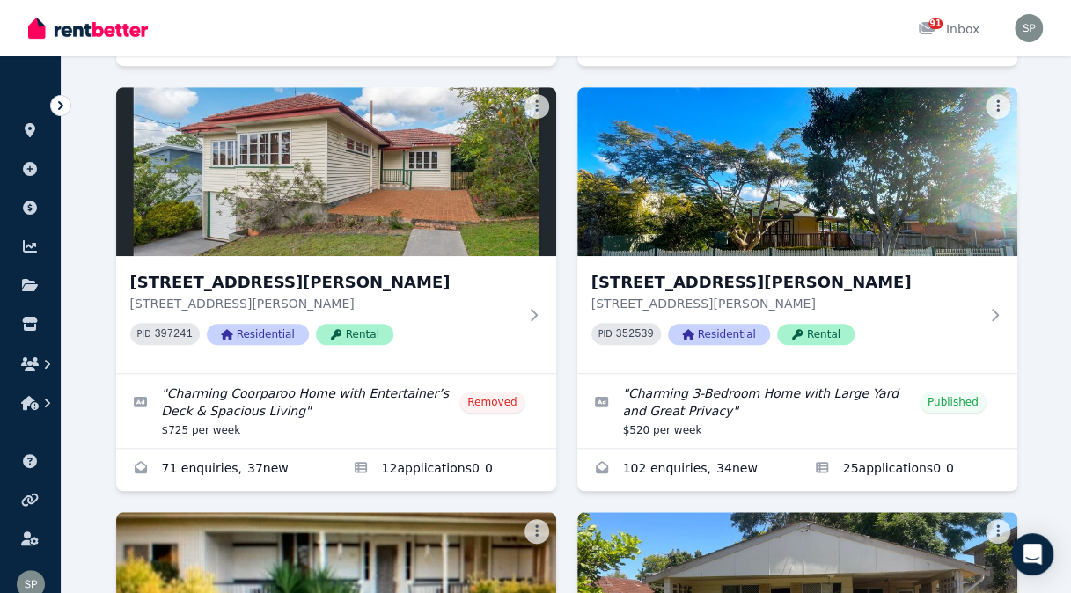
click at [728, 274] on h3 "[STREET_ADDRESS][PERSON_NAME]" at bounding box center [784, 282] width 387 height 25
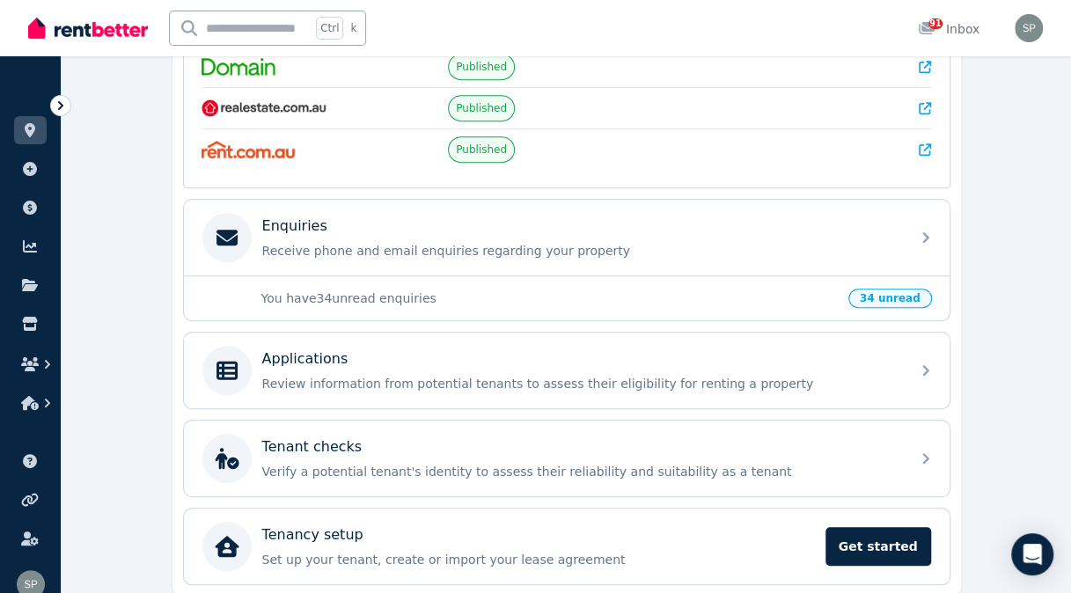
scroll to position [440, 0]
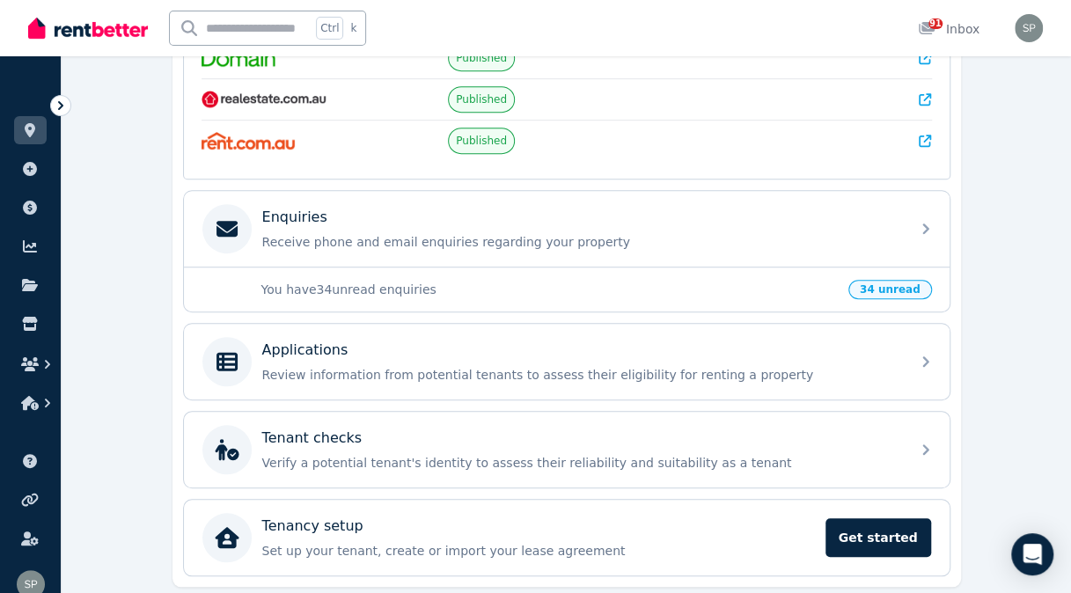
click at [554, 344] on div "Applications" at bounding box center [580, 350] width 637 height 21
